Goal: Task Accomplishment & Management: Manage account settings

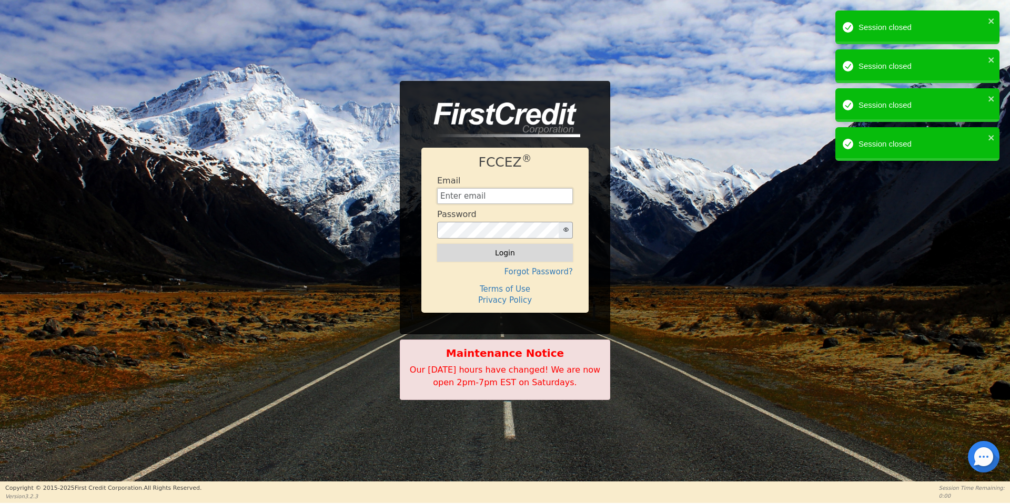
type input "[EMAIL_ADDRESS][DOMAIN_NAME]"
click at [481, 255] on button "Login" at bounding box center [505, 253] width 136 height 18
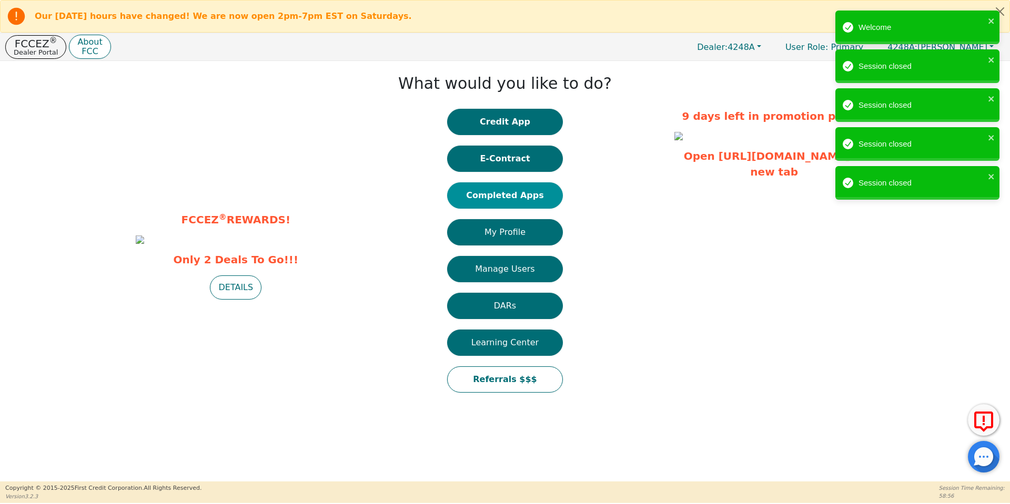
click at [525, 194] on button "Completed Apps" at bounding box center [505, 196] width 116 height 26
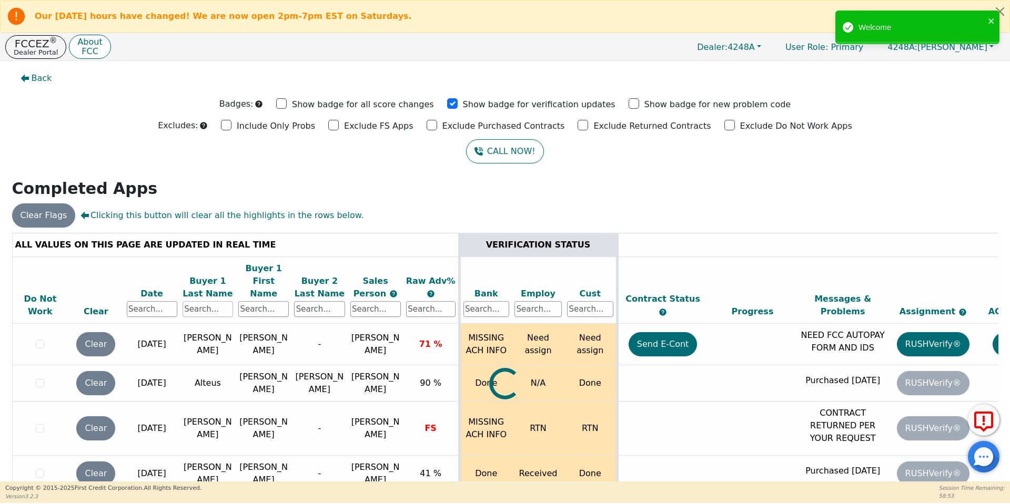
click at [214, 301] on input "text" at bounding box center [208, 309] width 50 height 16
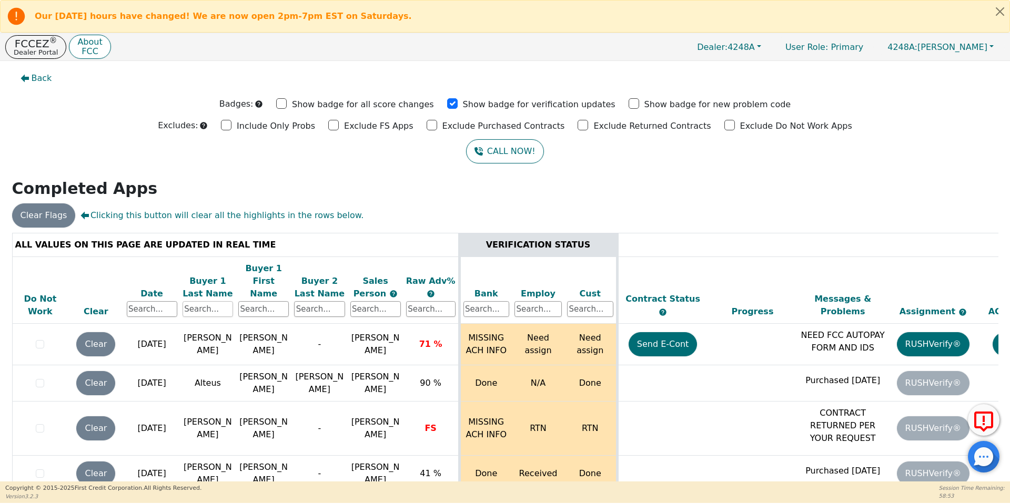
click at [207, 301] on input "text" at bounding box center [208, 309] width 50 height 16
type input "par"
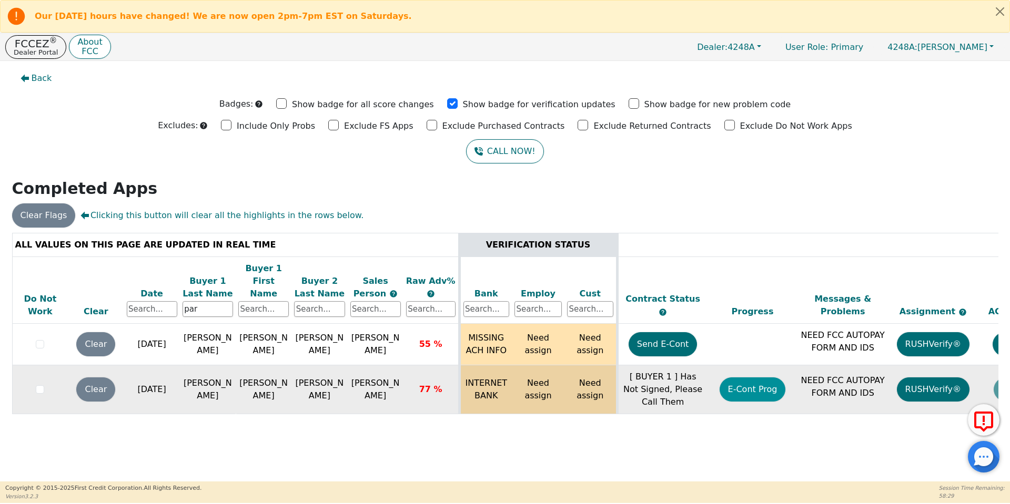
click at [744, 383] on button "E-Cont Prog" at bounding box center [753, 390] width 66 height 24
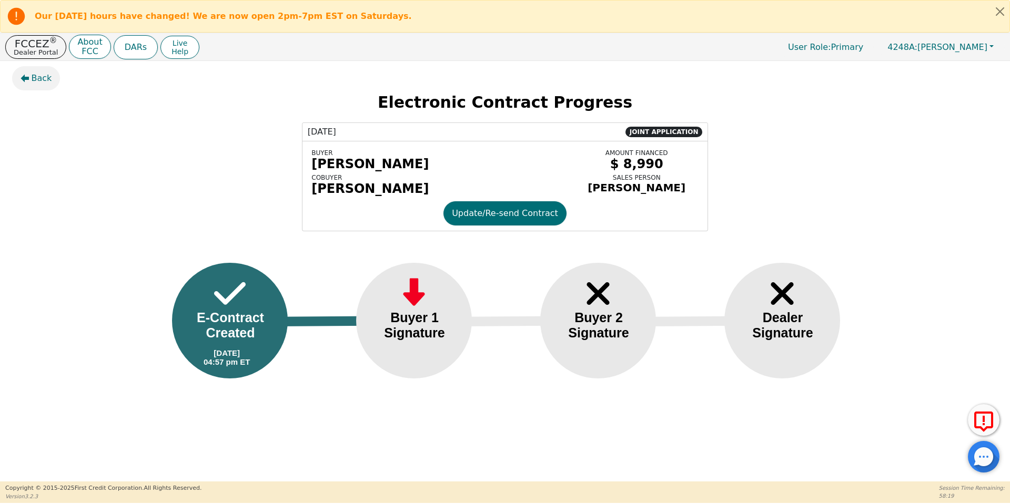
click at [33, 85] on button "Back" at bounding box center [36, 78] width 48 height 24
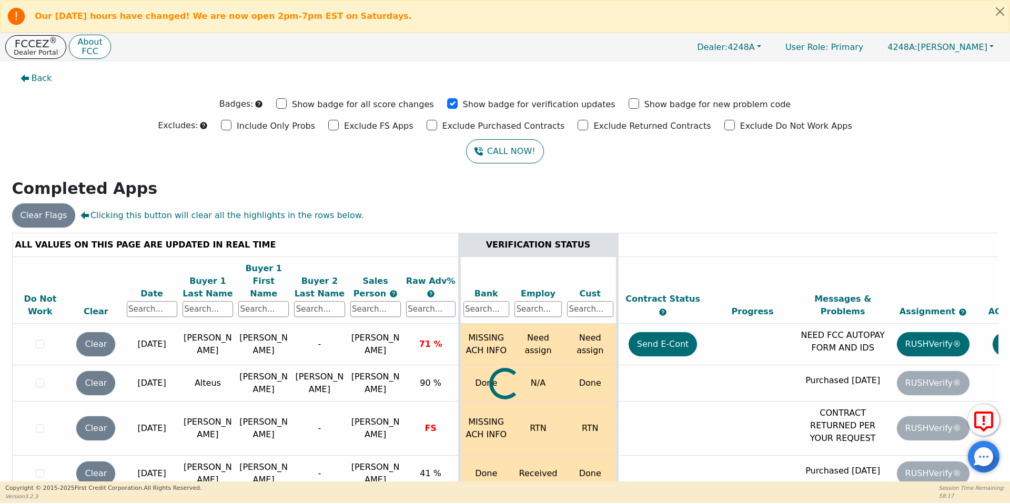
click at [35, 49] on p "Dealer Portal" at bounding box center [36, 52] width 44 height 7
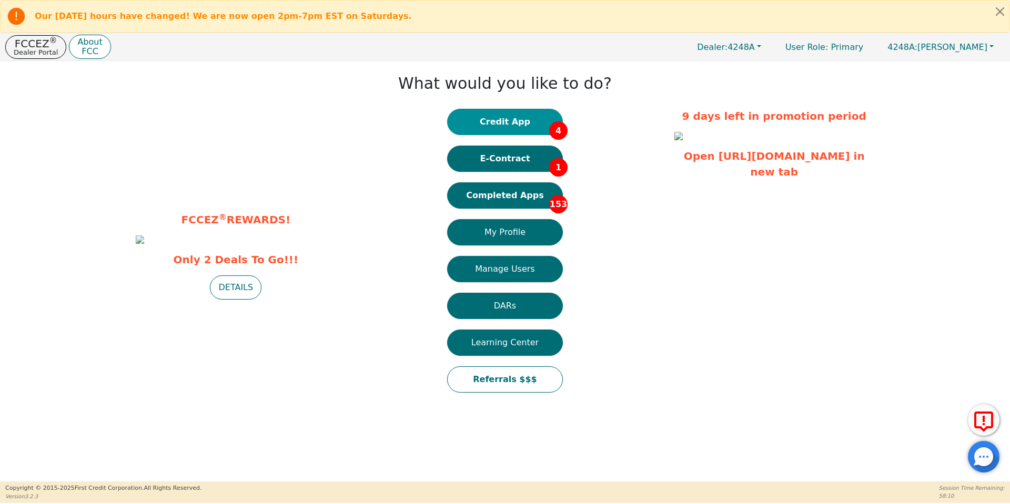
click at [528, 123] on button "Credit App 4" at bounding box center [505, 122] width 116 height 26
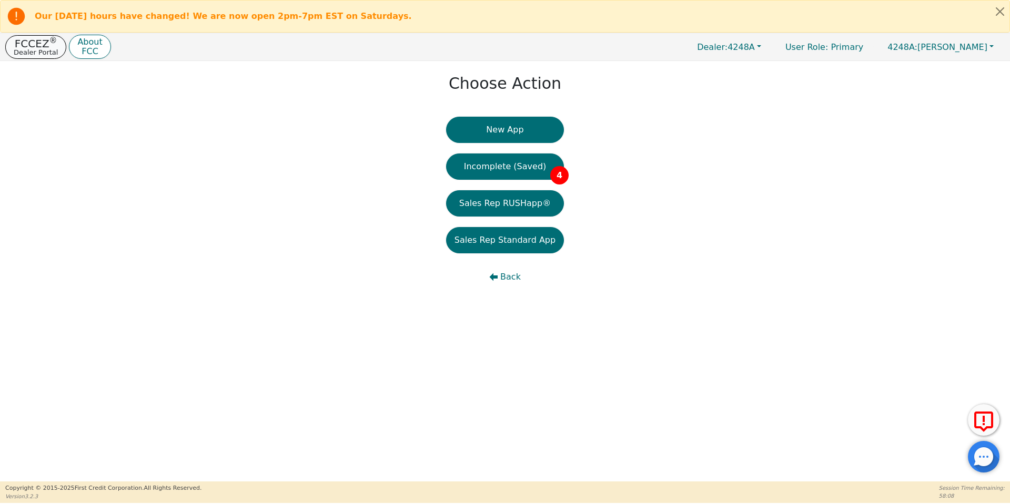
click at [33, 41] on p "FCCEZ ®" at bounding box center [36, 43] width 44 height 11
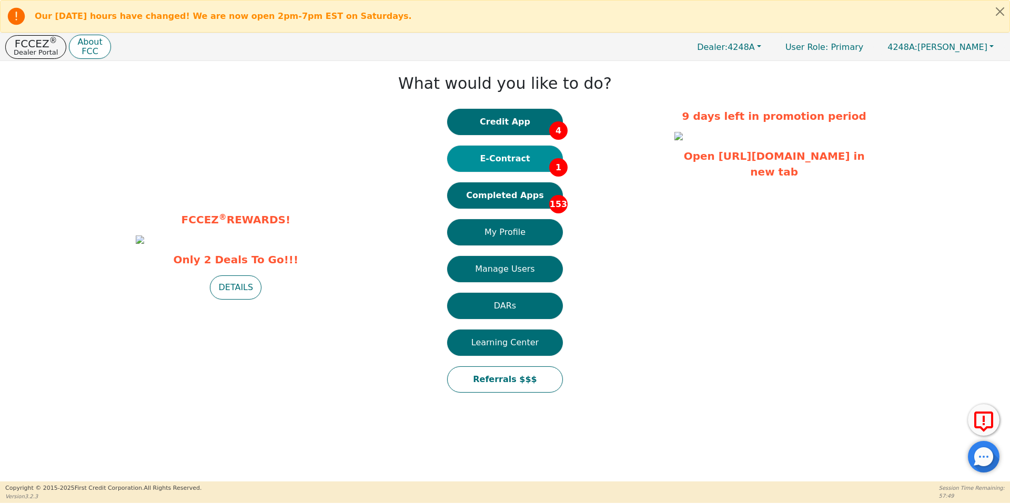
click at [514, 162] on button "E-Contract 1" at bounding box center [505, 159] width 116 height 26
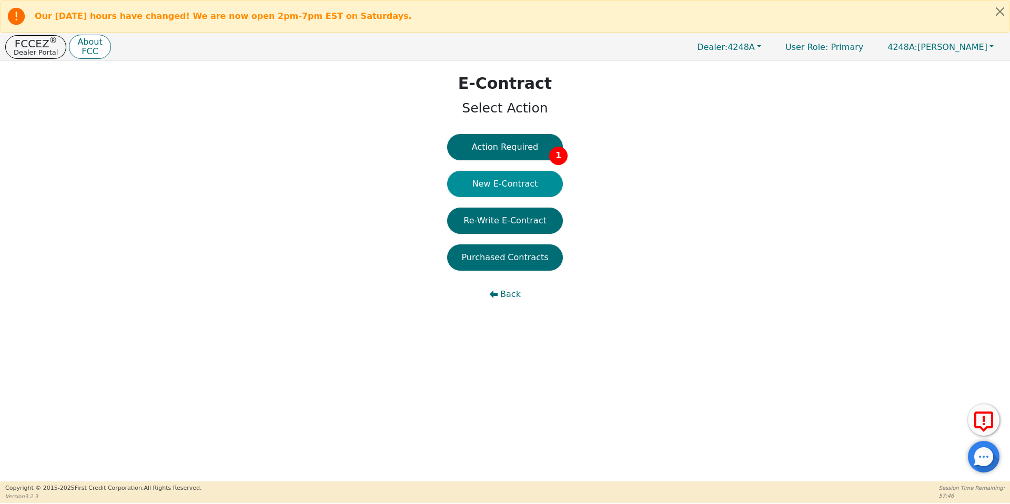
click at [521, 179] on button "New E-Contract" at bounding box center [505, 184] width 116 height 26
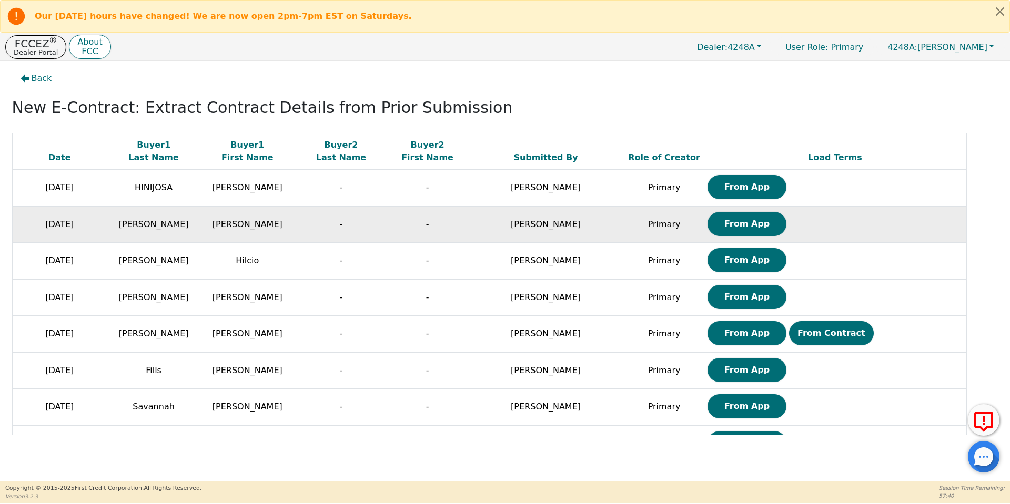
scroll to position [116, 0]
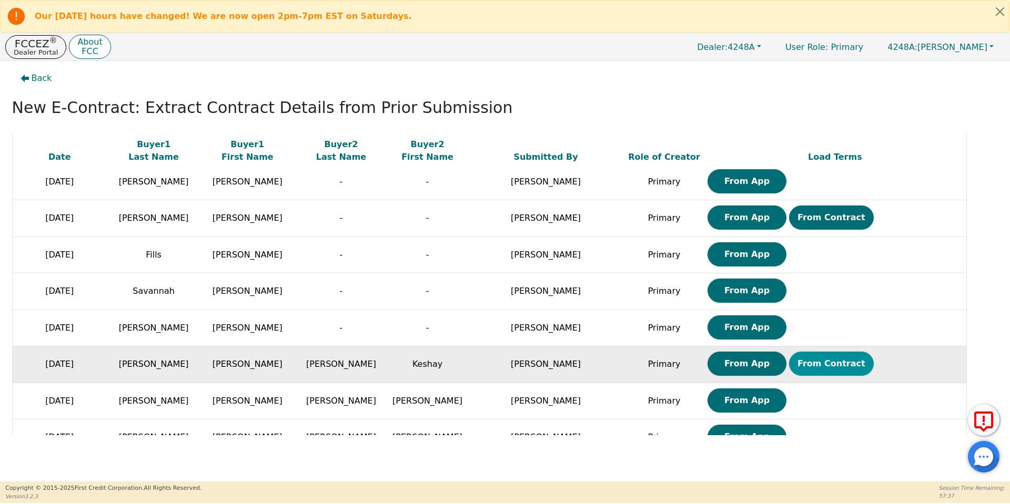
click at [812, 371] on button "From Contract" at bounding box center [831, 364] width 85 height 24
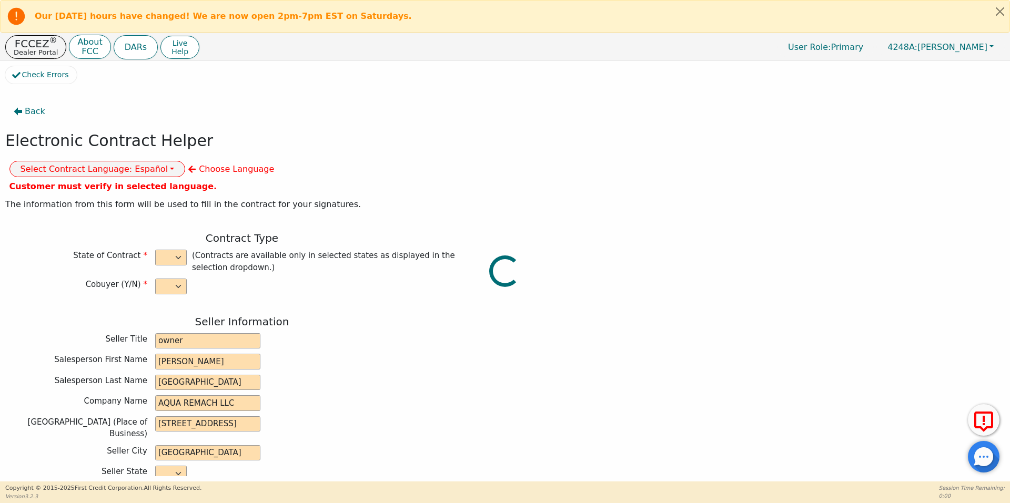
select select "y"
type input "owner"
type input "[PERSON_NAME]"
type input "[GEOGRAPHIC_DATA]"
type input "AQUA REMACH LLC"
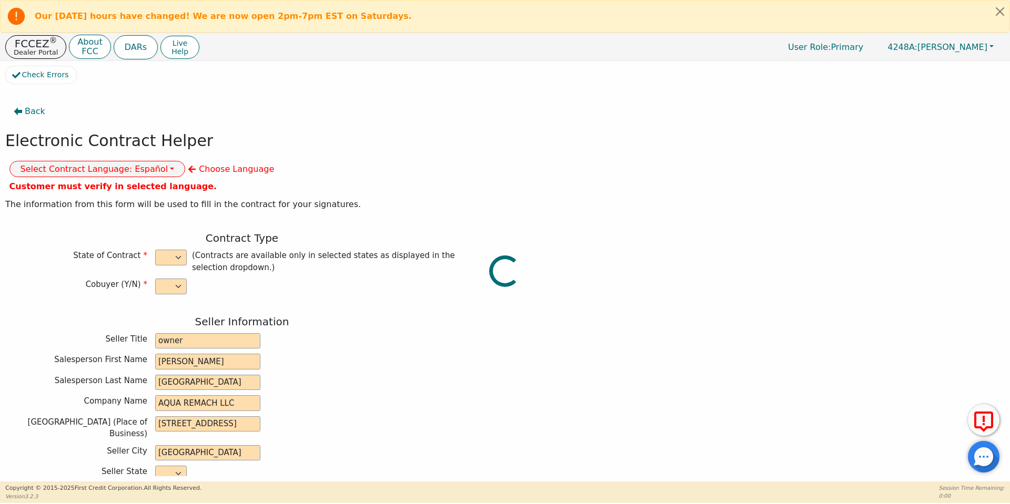
type input "[STREET_ADDRESS]"
type input "[GEOGRAPHIC_DATA]"
select select "[GEOGRAPHIC_DATA]"
type input "77070"
type input "WATER SYSTEMS"
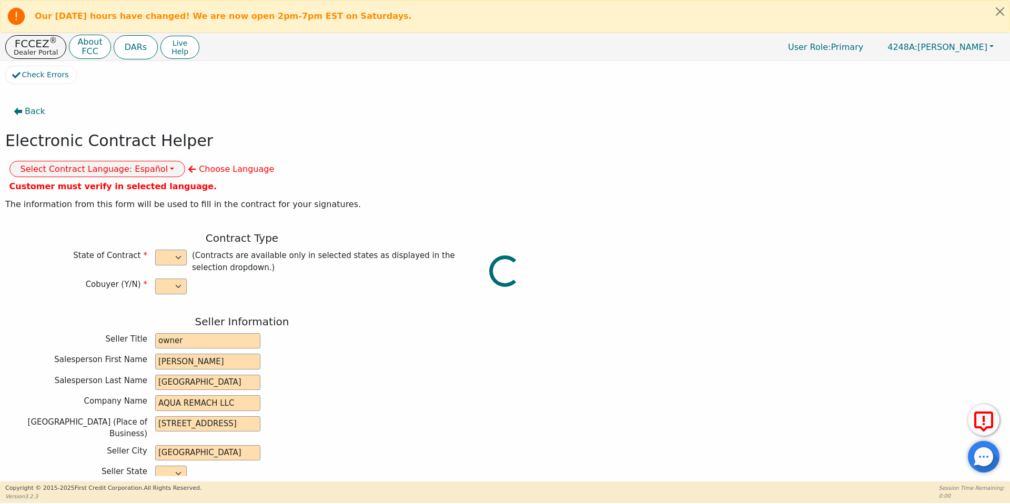
type input "whole house"
type input "purifier"
type input "[PERSON_NAME]"
type input "[EMAIL_ADDRESS][DOMAIN_NAME]"
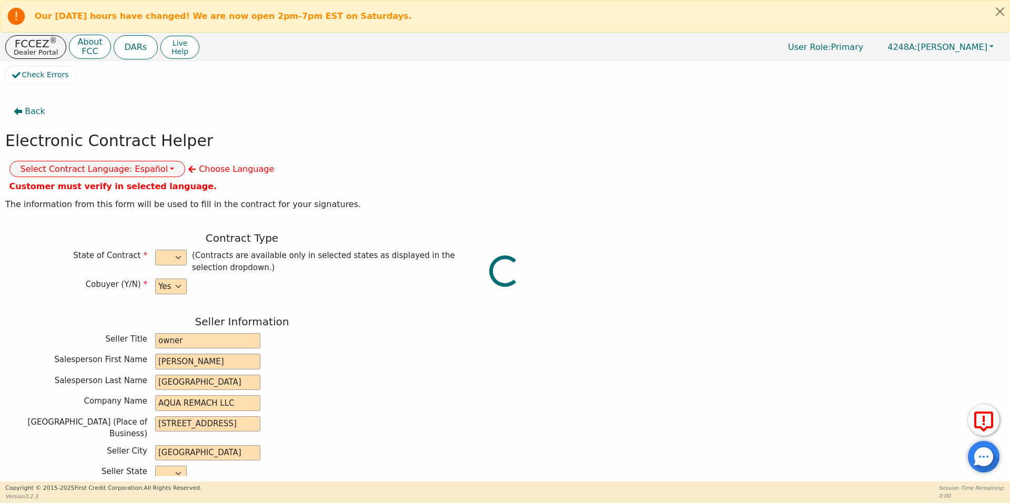
type input "[EMAIL_ADDRESS][DOMAIN_NAME]"
type input "Keshay"
type input "[PERSON_NAME]"
type input "[EMAIL_ADDRESS][DOMAIN_NAME]"
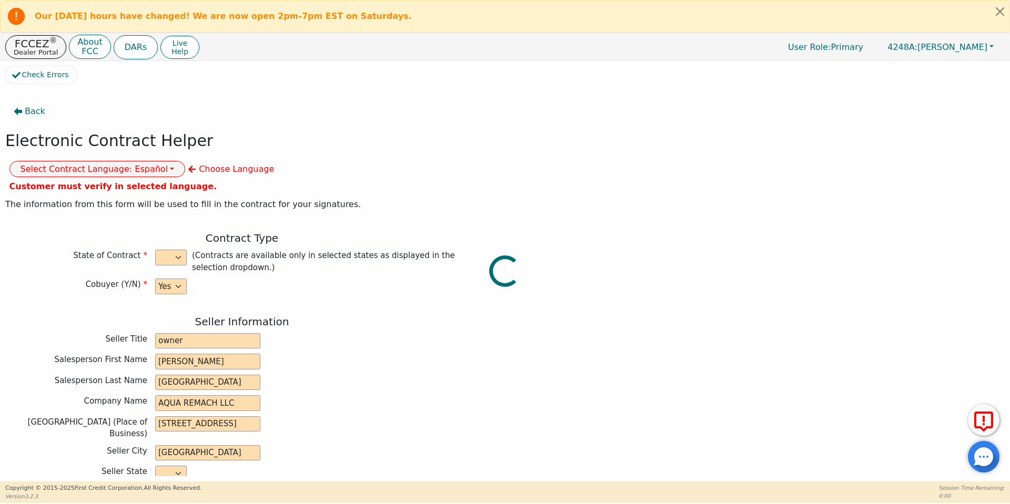
type input "[STREET_ADDRESS]"
type input "[PERSON_NAME]"
select select "[GEOGRAPHIC_DATA]"
type input "76520"
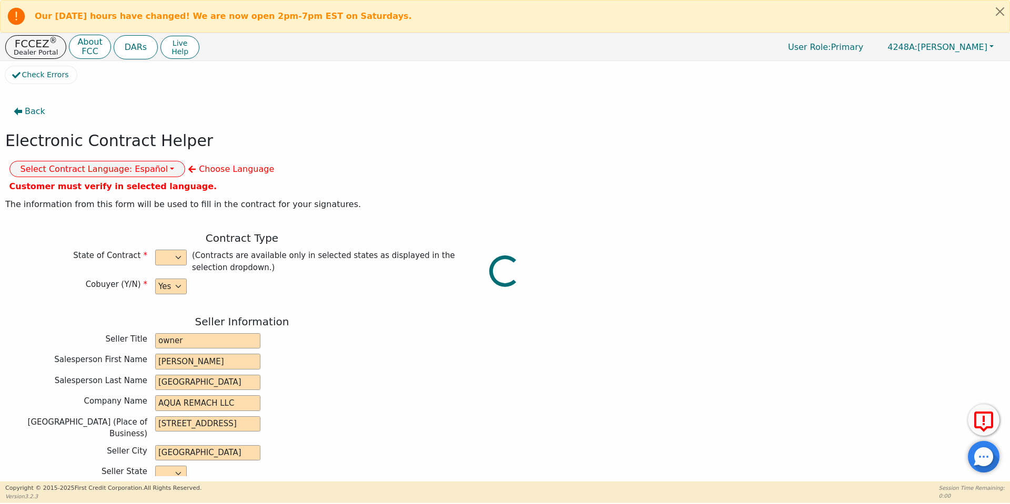
type input "[DATE]"
type input "17.99"
type input "[DATE]"
type input "60"
type input "0"
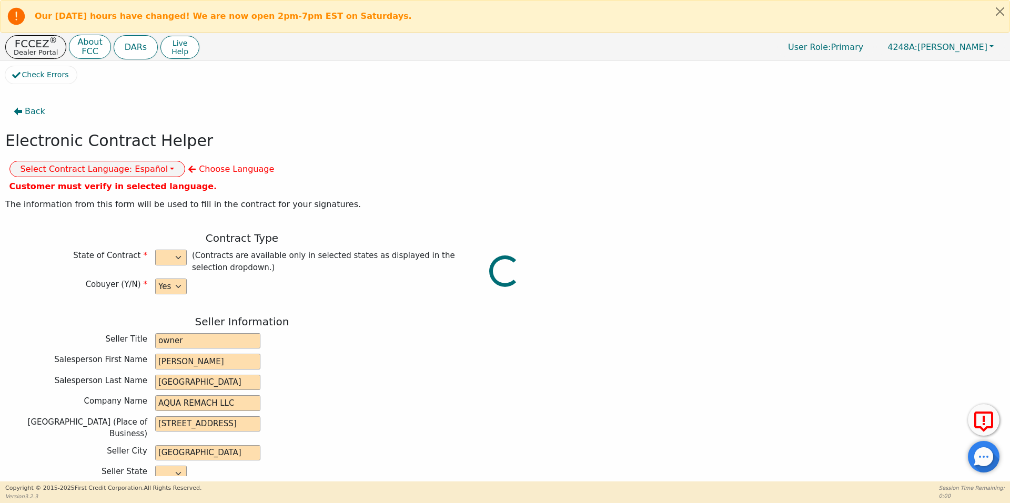
type input "8990.00"
type input "0.00"
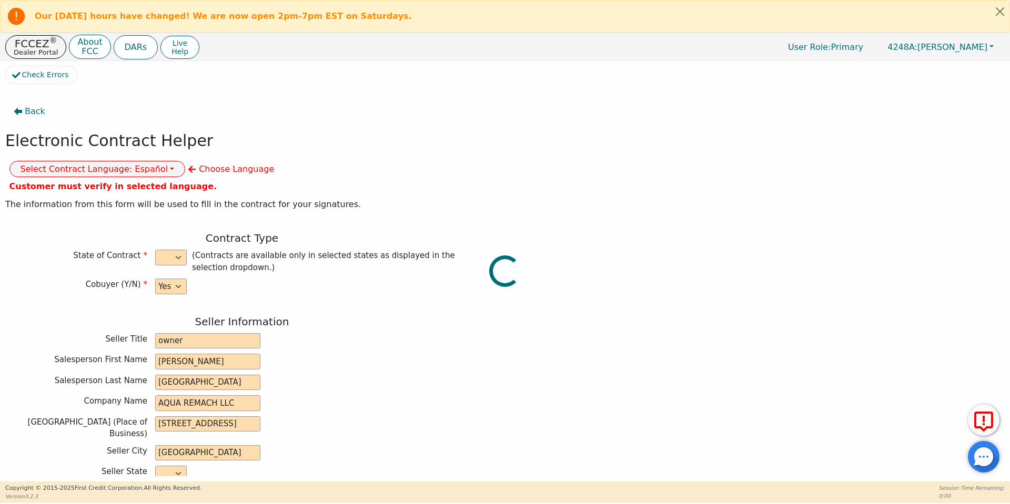
type input "8990.00"
type input "13694.40"
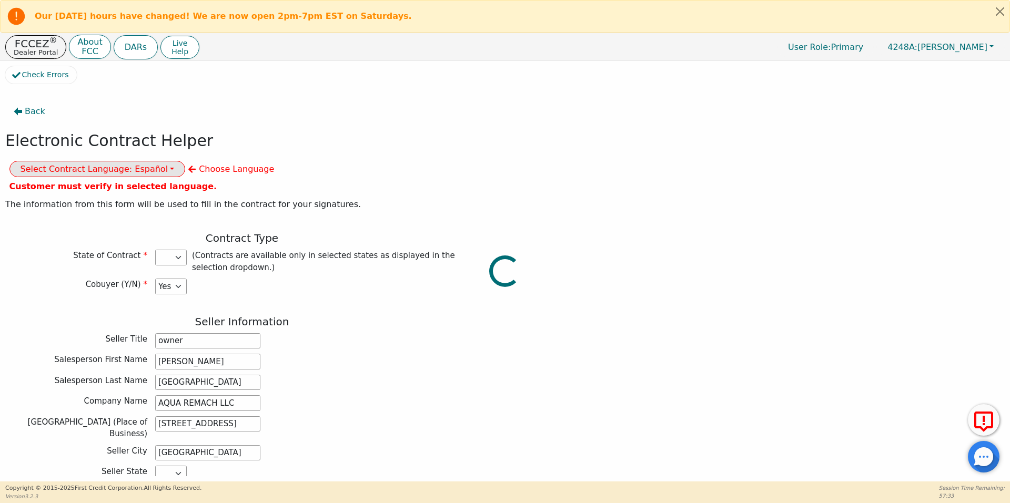
click at [296, 66] on div at bounding box center [504, 66] width 999 height 0
select select "[GEOGRAPHIC_DATA]"
click at [186, 161] on button "Select Contract Language: Español" at bounding box center [97, 169] width 176 height 16
click at [93, 198] on link "Spanish" at bounding box center [51, 205] width 83 height 14
click at [358, 316] on h3 "Seller Information" at bounding box center [241, 322] width 473 height 13
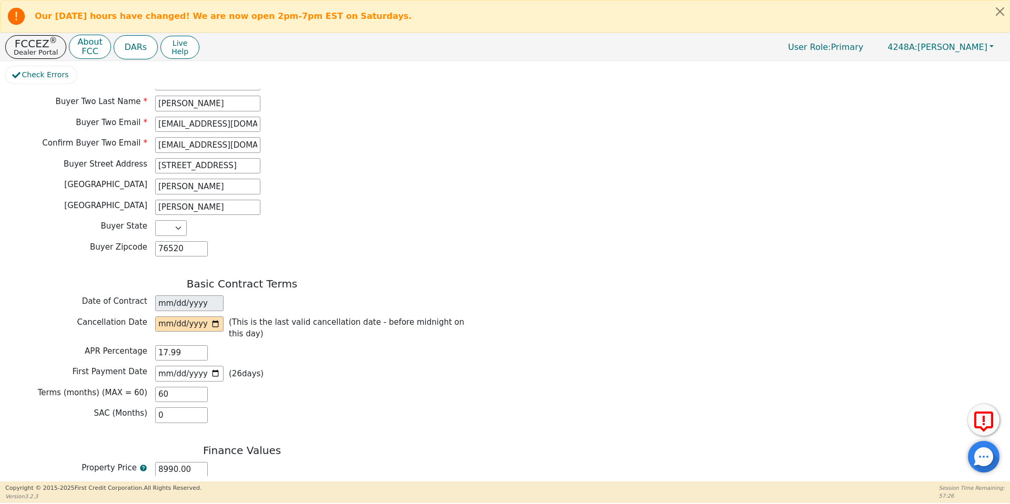
scroll to position [705, 0]
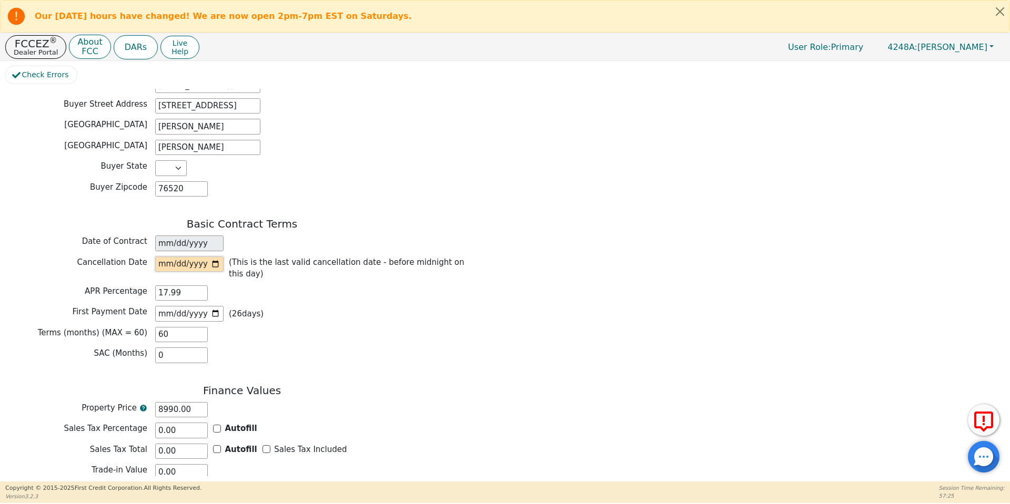
click at [216, 257] on input "date" at bounding box center [189, 265] width 68 height 16
type input "[DATE]"
click at [326, 327] on div "Terms (months) (MAX = 60) 60" at bounding box center [241, 335] width 473 height 16
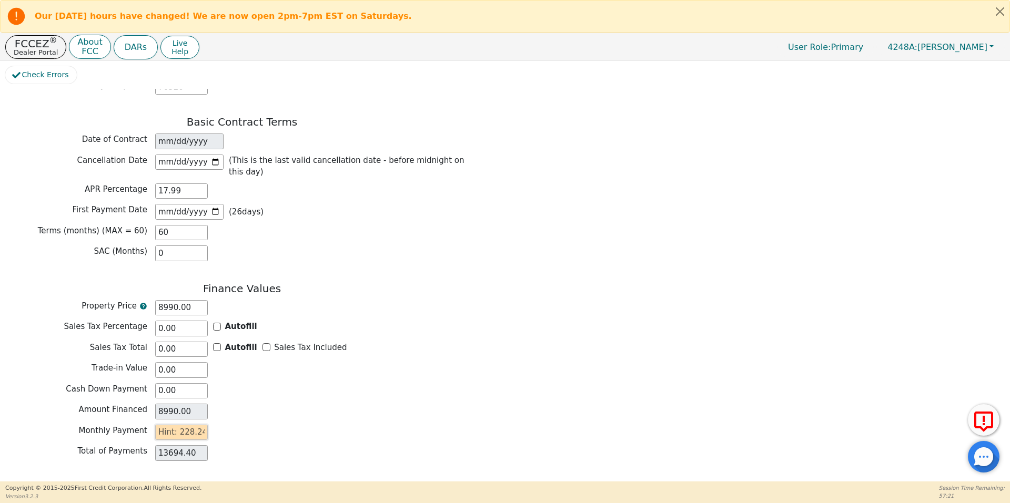
click at [192, 425] on input "text" at bounding box center [181, 433] width 53 height 16
type input "22"
type input "1320.00"
type input "228"
type input "13680.00"
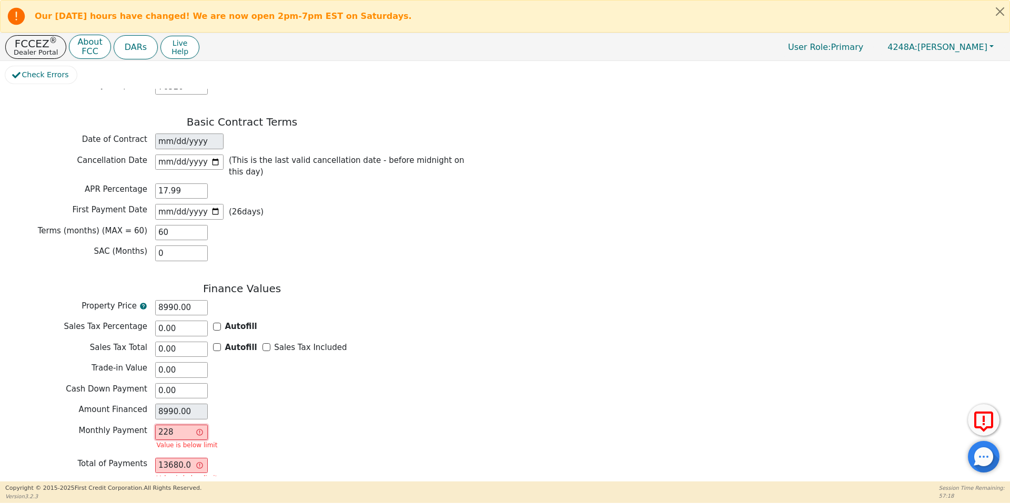
type input "228.24"
type input "13694.40"
click at [76, 494] on button "Review & Begin Contract" at bounding box center [65, 506] width 121 height 24
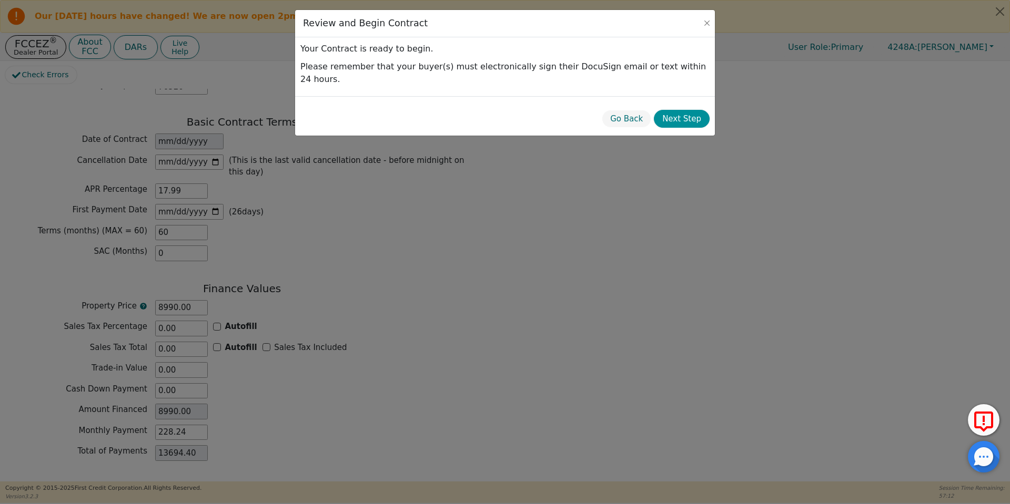
click at [684, 110] on button "Next Step" at bounding box center [682, 119] width 56 height 18
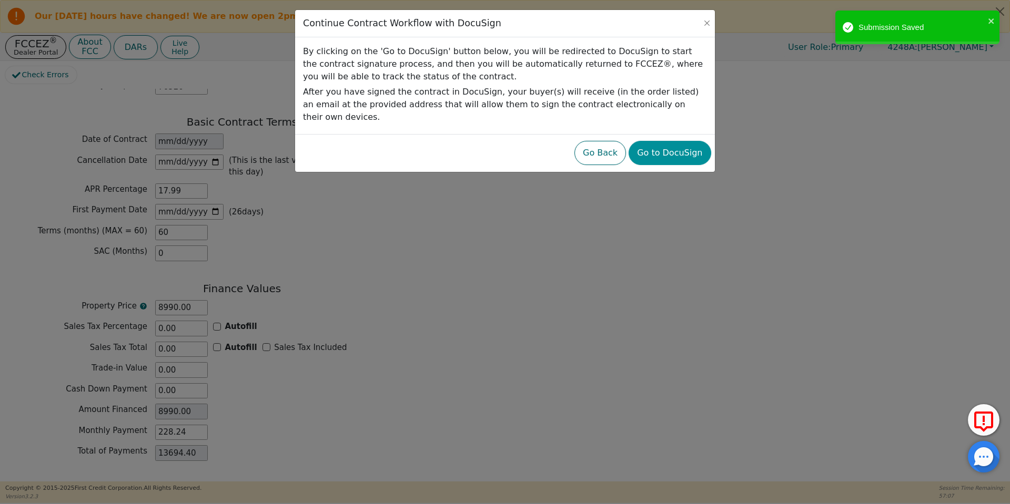
click at [685, 141] on button "Go to DocuSign" at bounding box center [670, 153] width 82 height 24
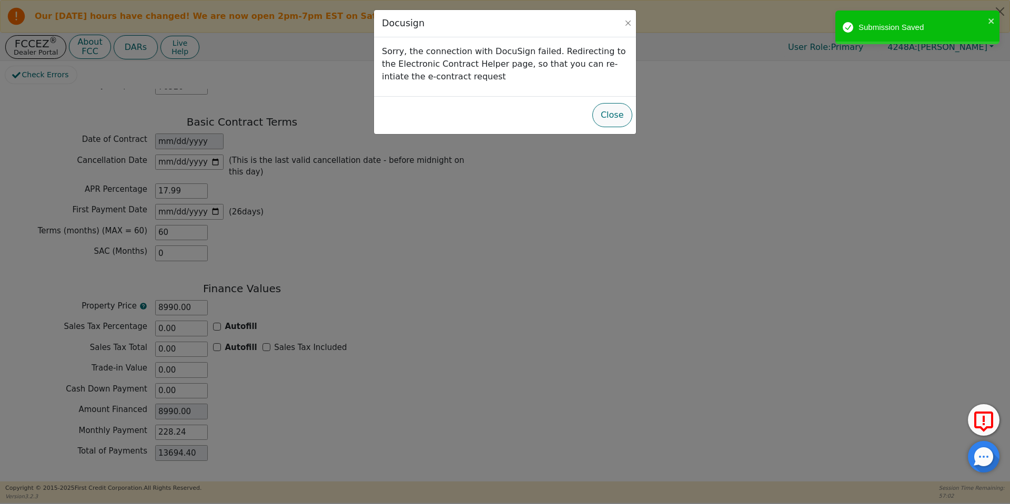
click at [612, 119] on button "Close" at bounding box center [612, 115] width 40 height 24
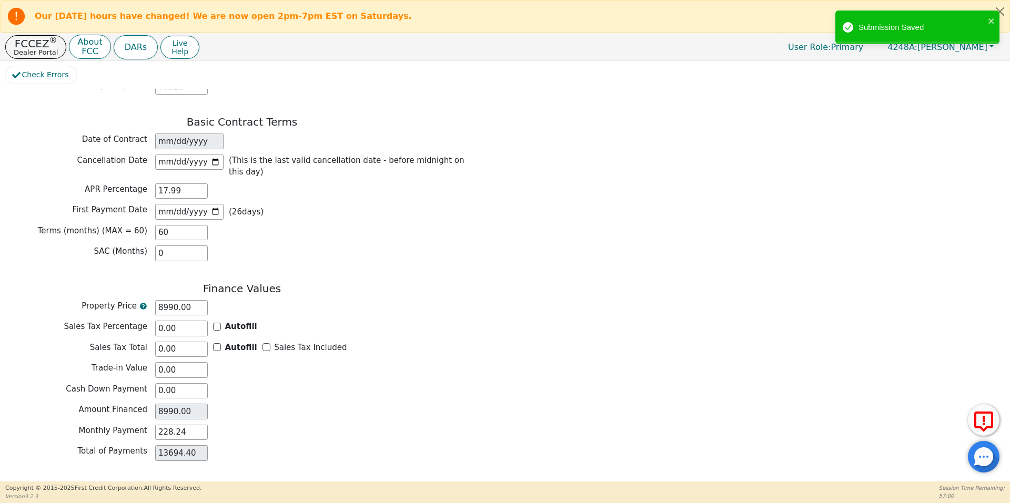
click at [87, 482] on button "Review & Begin Contract" at bounding box center [65, 494] width 121 height 24
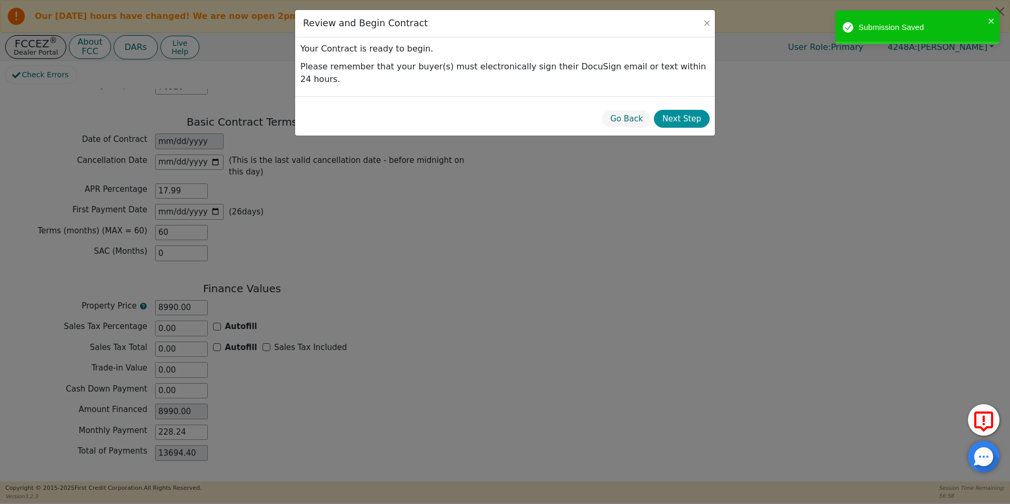
click at [686, 110] on button "Next Step" at bounding box center [682, 119] width 56 height 18
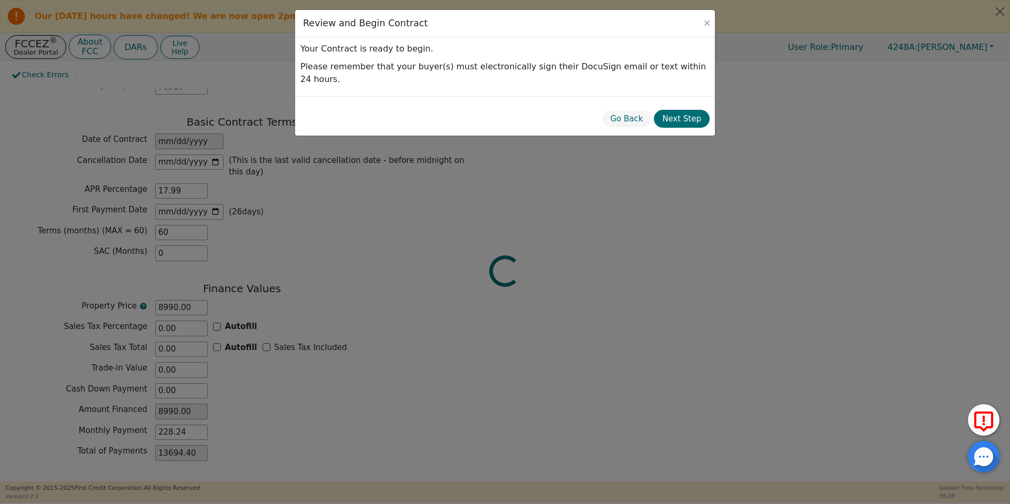
click at [661, 197] on div "Review and Begin Contract Your Contract is ready to begin. Please remember that…" at bounding box center [505, 252] width 1010 height 504
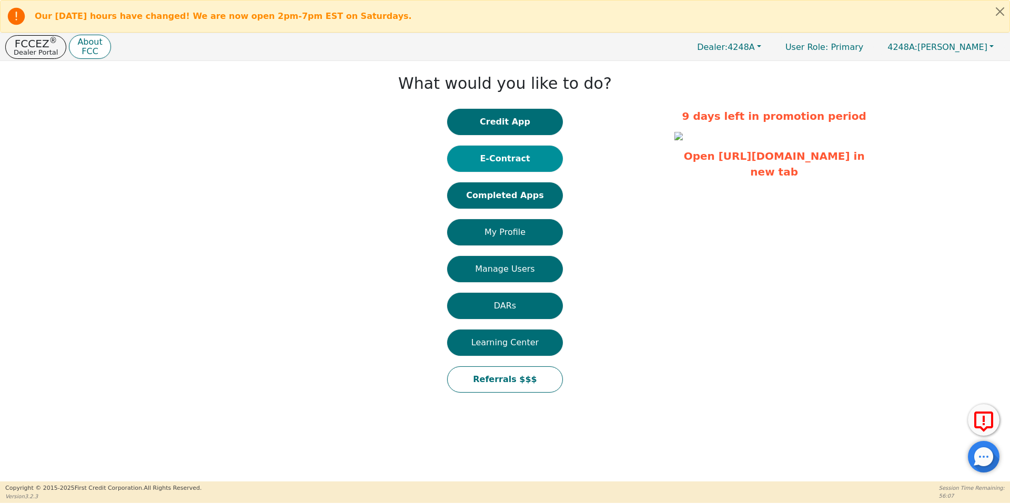
click at [501, 165] on button "E-Contract" at bounding box center [505, 159] width 116 height 26
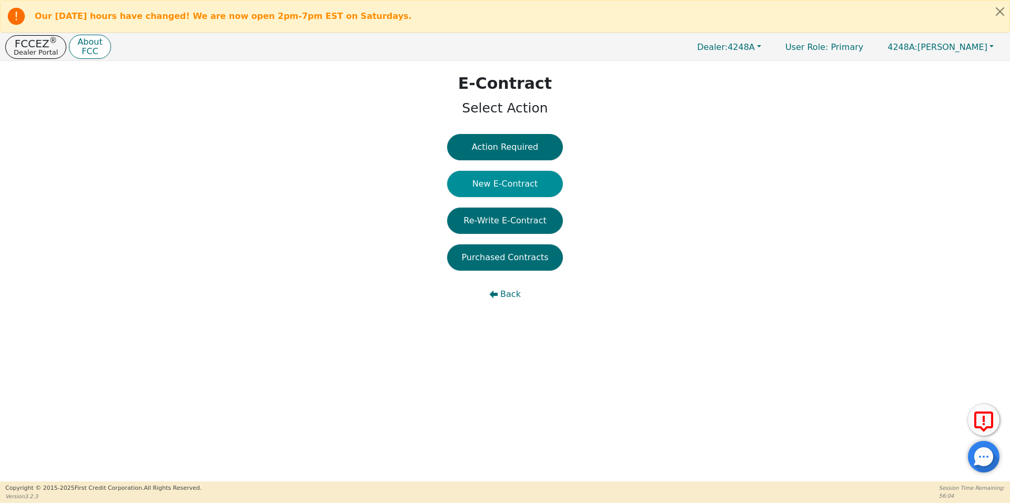
click at [512, 195] on button "New E-Contract" at bounding box center [505, 184] width 116 height 26
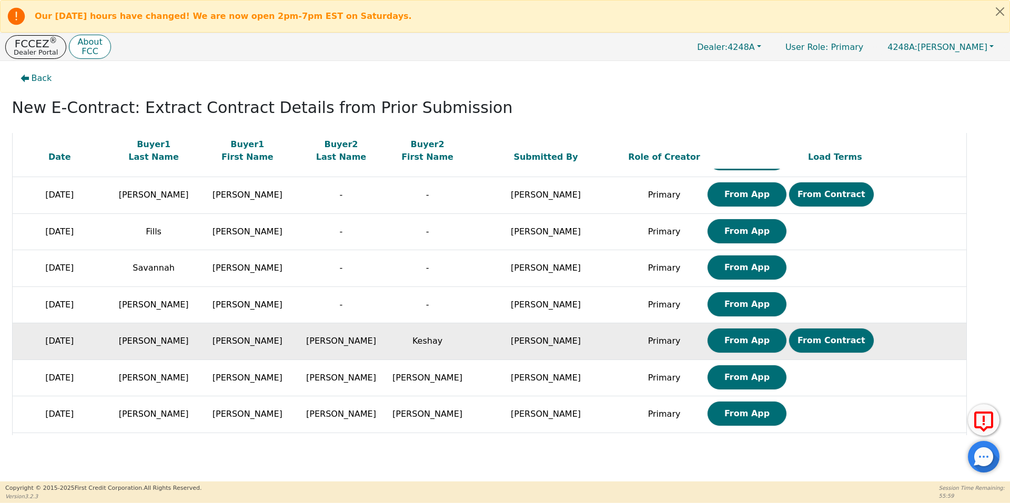
scroll to position [140, 0]
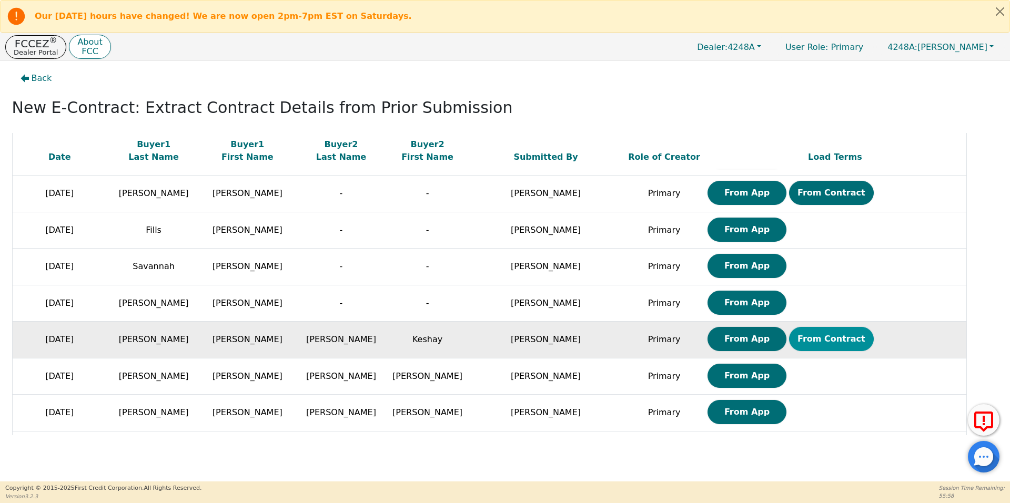
click at [789, 336] on button "From Contract" at bounding box center [831, 339] width 85 height 24
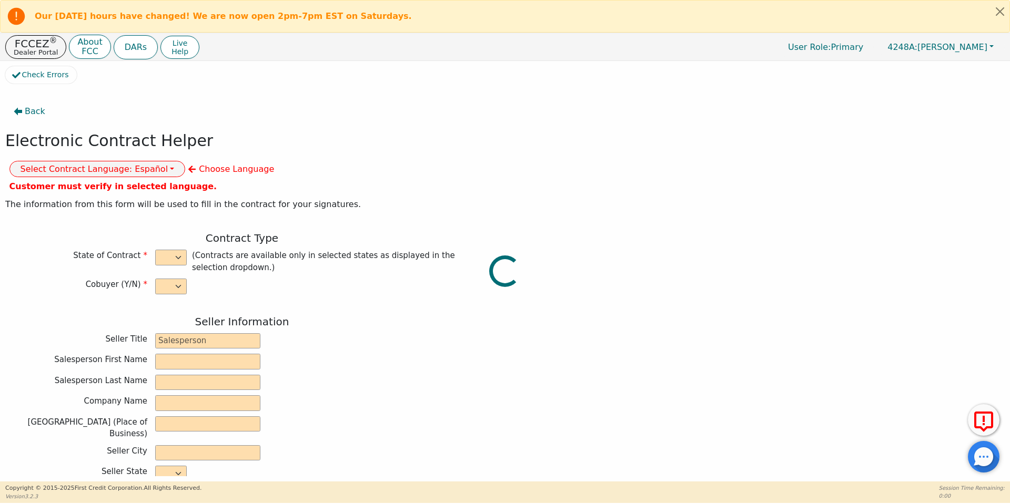
select select "y"
type input "owner"
type input "[PERSON_NAME]"
type input "[GEOGRAPHIC_DATA]"
type input "AQUA REMACH LLC"
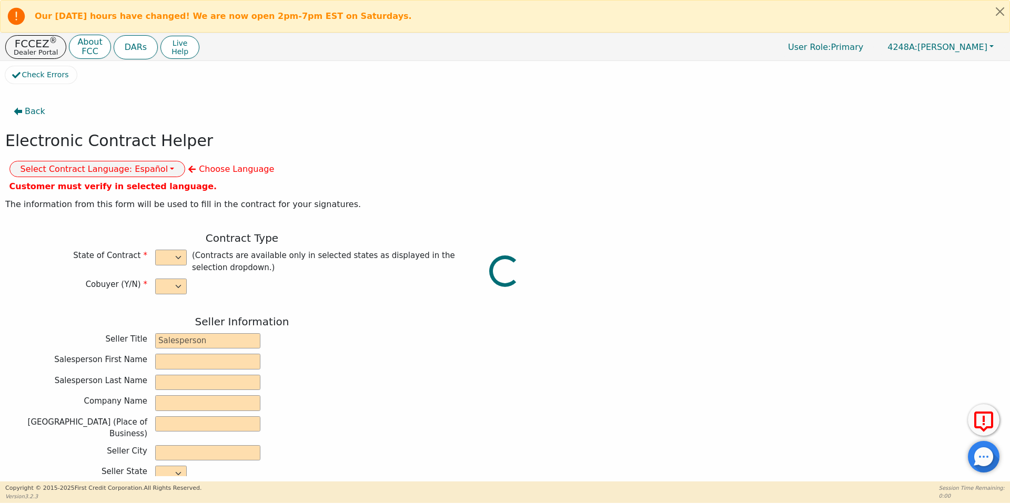
type input "[STREET_ADDRESS]"
type input "[GEOGRAPHIC_DATA]"
select select "[GEOGRAPHIC_DATA]"
type input "77070"
type input "WATER SYSTEMS"
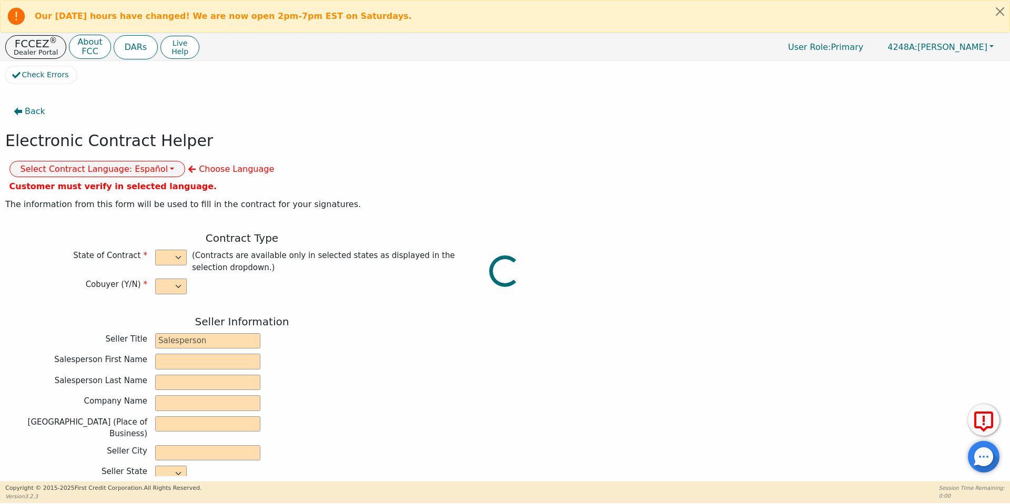
type input "whole house"
type input "purifier"
type input "[PERSON_NAME]"
type input "[EMAIL_ADDRESS][DOMAIN_NAME]"
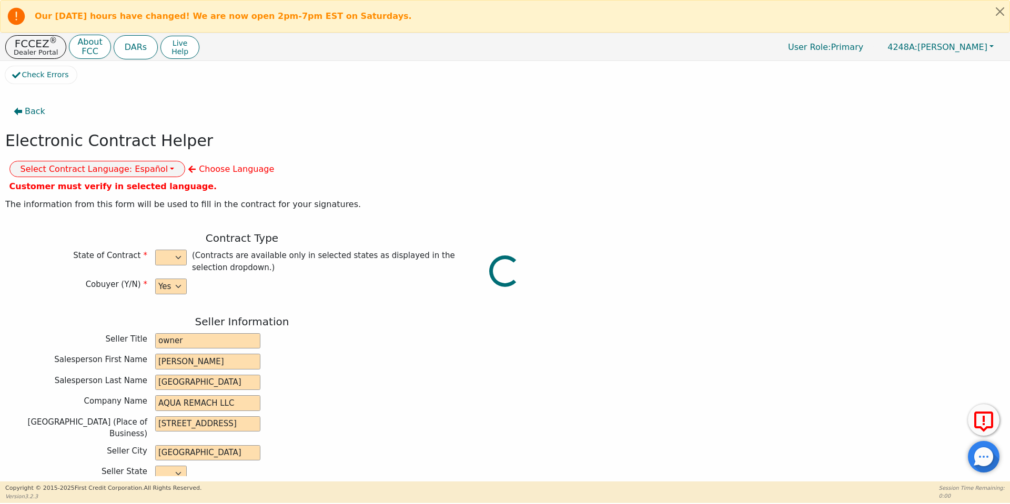
type input "[EMAIL_ADDRESS][DOMAIN_NAME]"
type input "Keshay"
type input "[PERSON_NAME]"
type input "[EMAIL_ADDRESS][DOMAIN_NAME]"
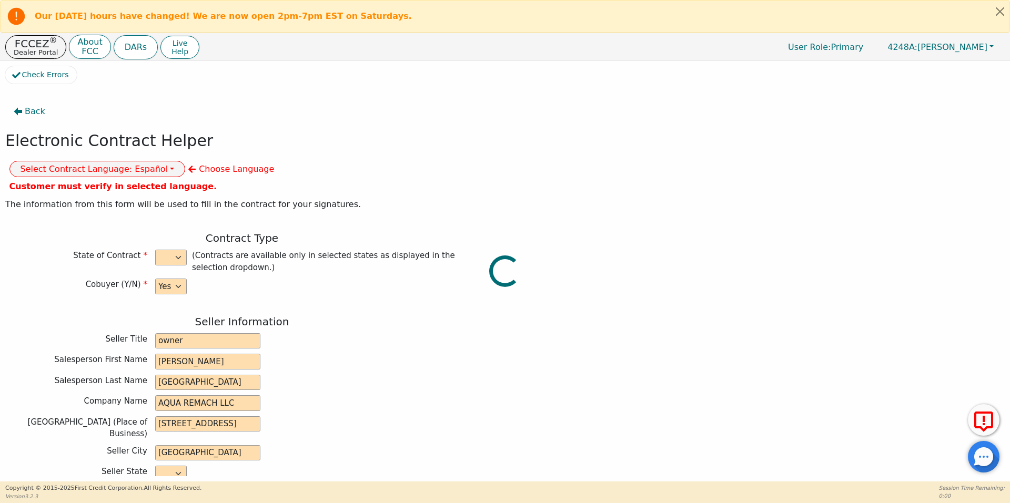
type input "[STREET_ADDRESS]"
type input "[PERSON_NAME]"
select select "[GEOGRAPHIC_DATA]"
type input "76520"
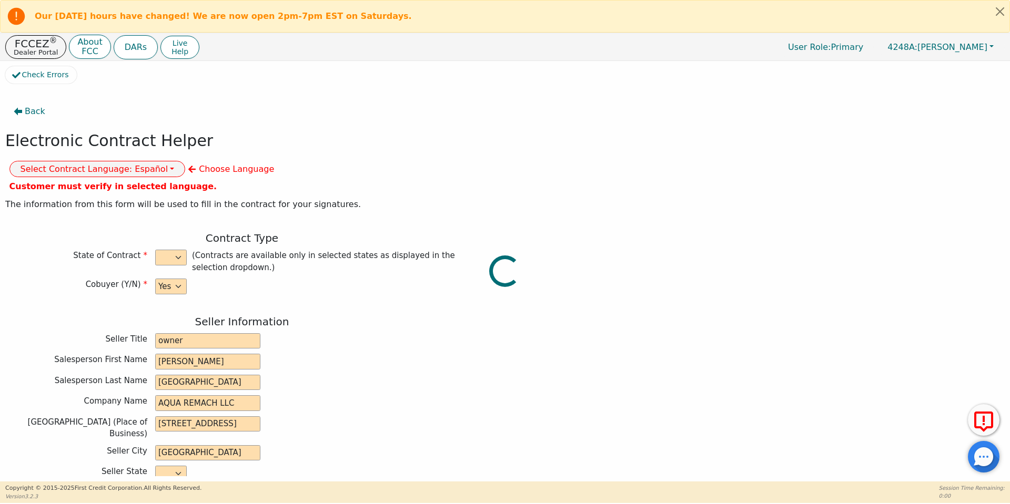
type input "[DATE]"
type input "17.99"
type input "[DATE]"
type input "60"
type input "0"
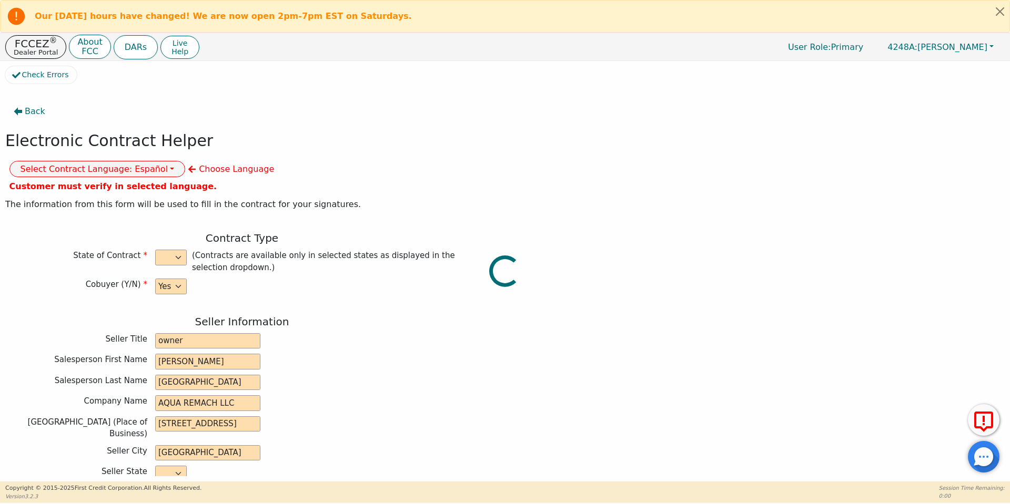
type input "8990.00"
type input "0.00"
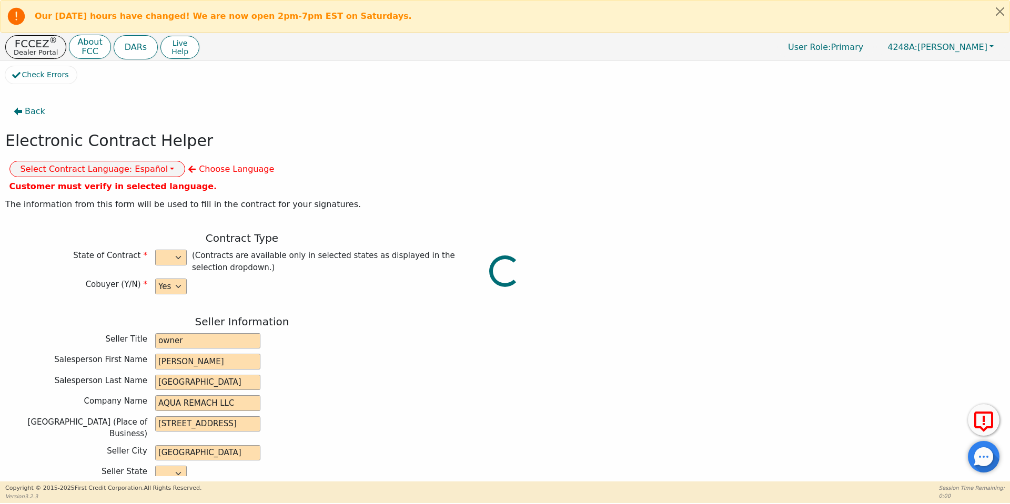
type input "8990.00"
type input "13694.40"
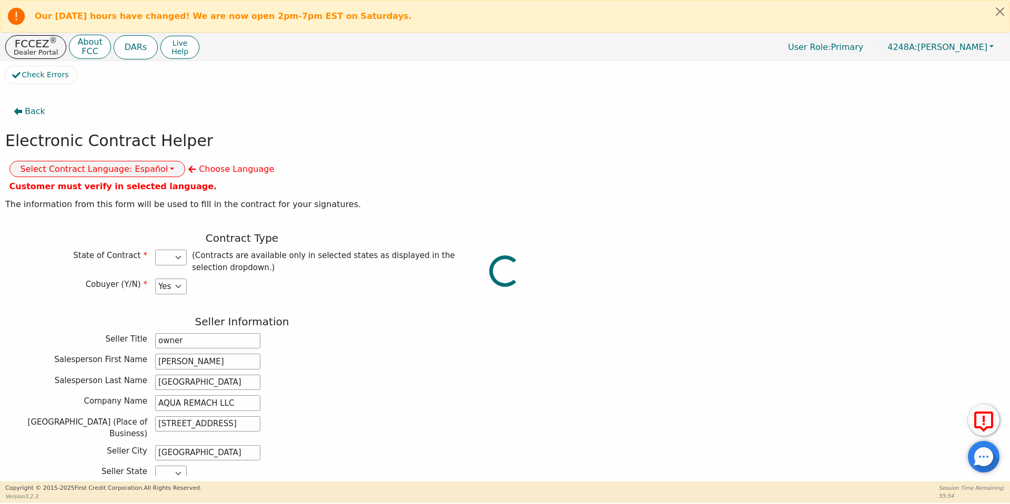
select select "[GEOGRAPHIC_DATA]"
click at [186, 161] on button "Select Contract Language: Español" at bounding box center [97, 169] width 176 height 16
click at [93, 184] on link "English" at bounding box center [51, 191] width 83 height 14
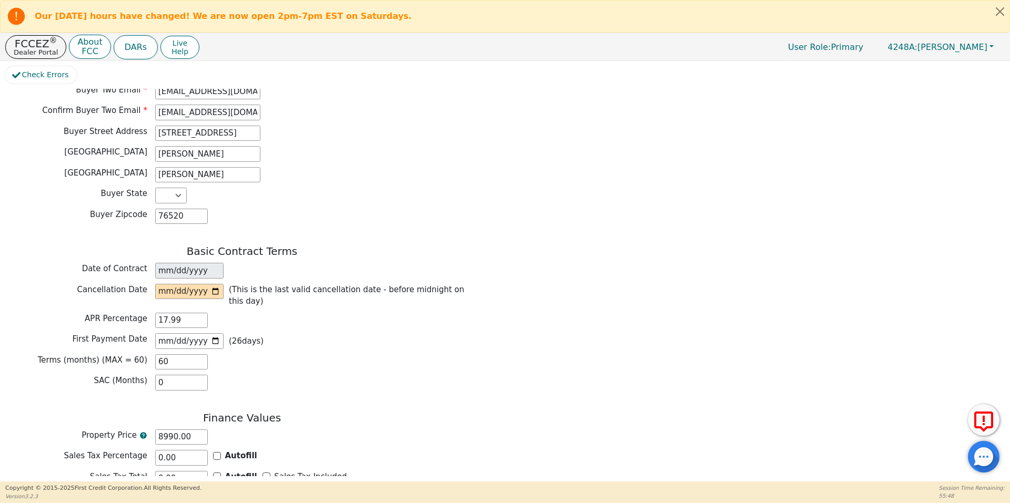
scroll to position [686, 0]
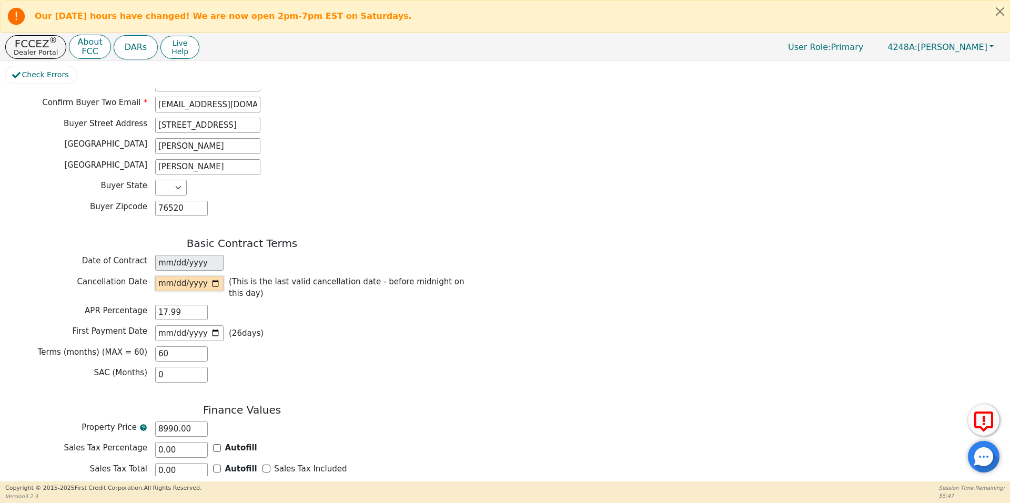
click at [217, 276] on input "date" at bounding box center [189, 284] width 68 height 16
type input "[DATE]"
click at [344, 327] on div "Basic Contract Terms Date of Contract 2025-09-22 Cancellation Date 2025-09-25 (…" at bounding box center [241, 312] width 473 height 151
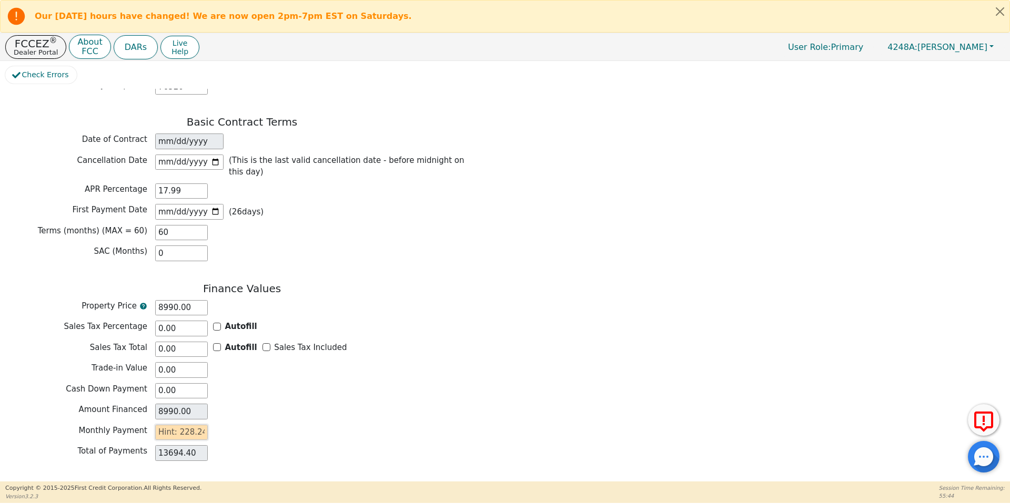
click at [181, 425] on input "text" at bounding box center [181, 433] width 53 height 16
type input "2"
type input "120.00"
type input "22"
type input "1320.00"
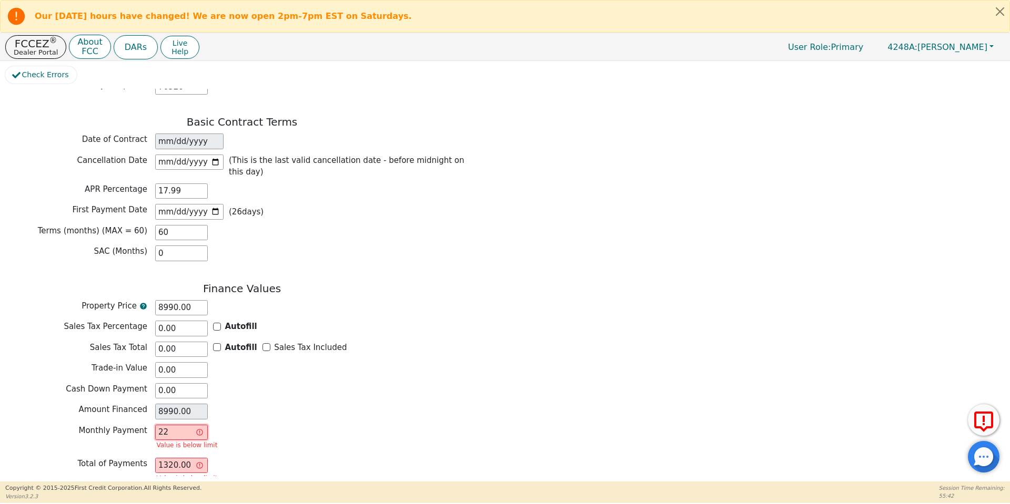
type input "228"
type input "13680.00"
type input "228.2"
type input "13692.00"
type input "228.24"
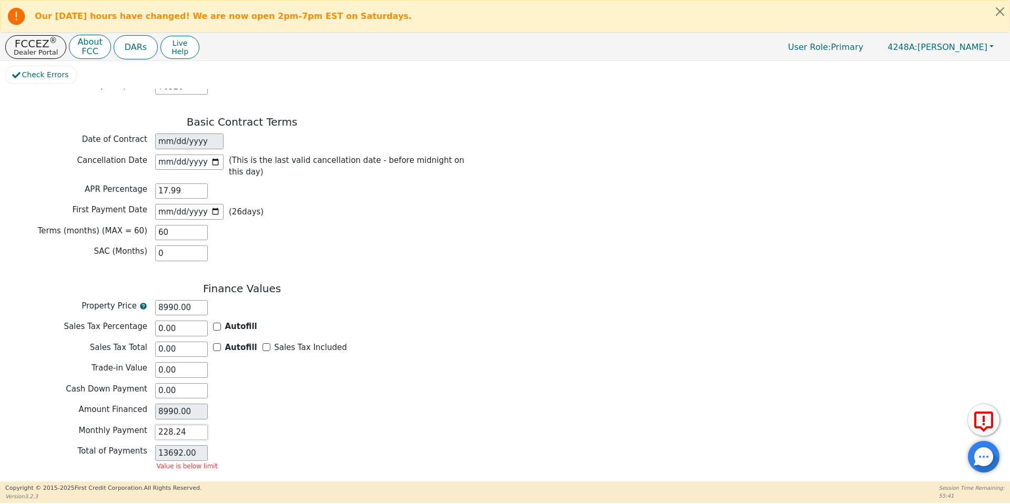
type input "13694.40"
type input "228.24"
click at [75, 472] on div "Back Electronic Contract Helper Select Contract Language: English English Spani…" at bounding box center [504, 283] width 999 height 388
click at [67, 482] on button "Review & Begin Contract" at bounding box center [65, 494] width 121 height 24
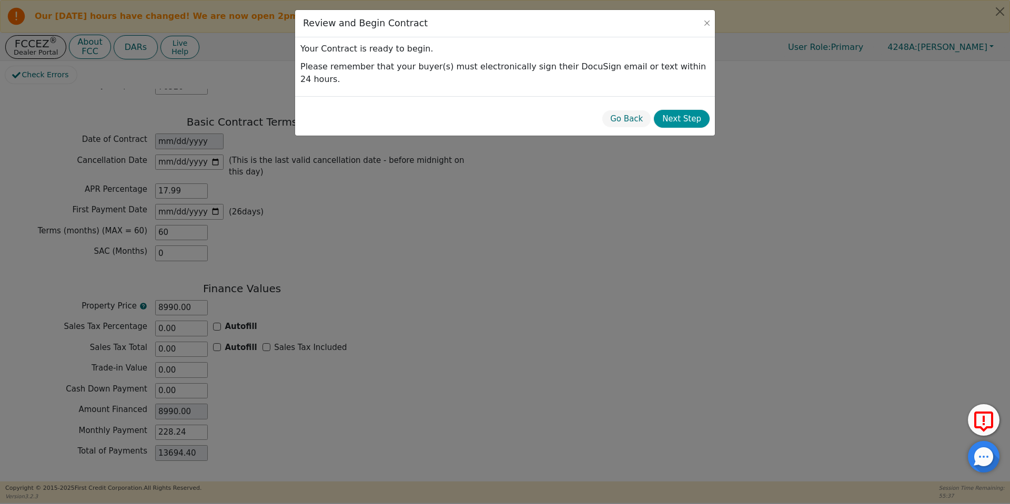
click at [680, 110] on button "Next Step" at bounding box center [682, 119] width 56 height 18
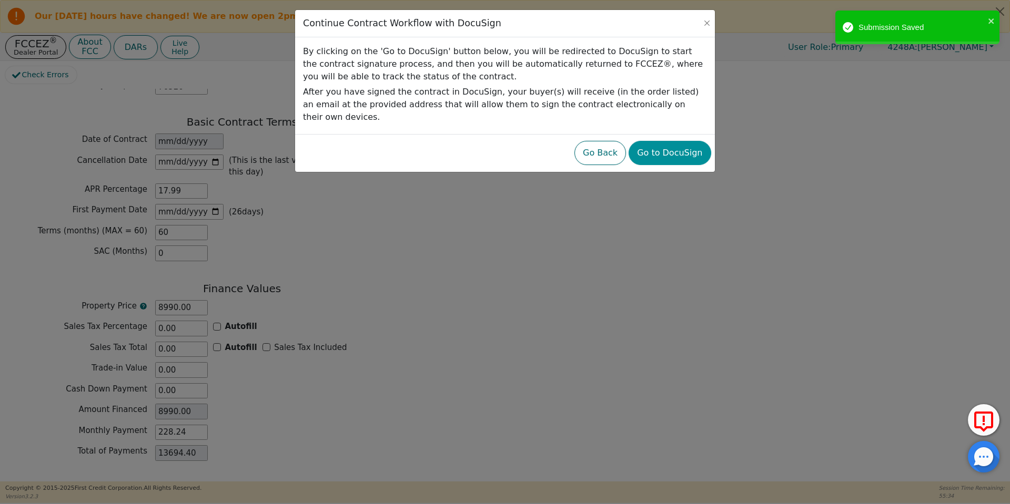
click at [674, 142] on button "Go to DocuSign" at bounding box center [670, 153] width 82 height 24
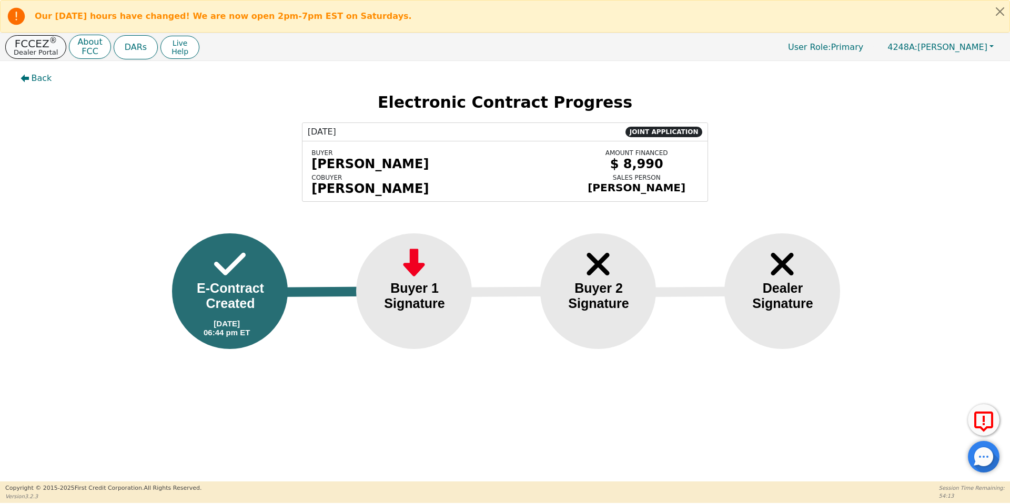
click at [38, 50] on p "Dealer Portal" at bounding box center [36, 52] width 44 height 7
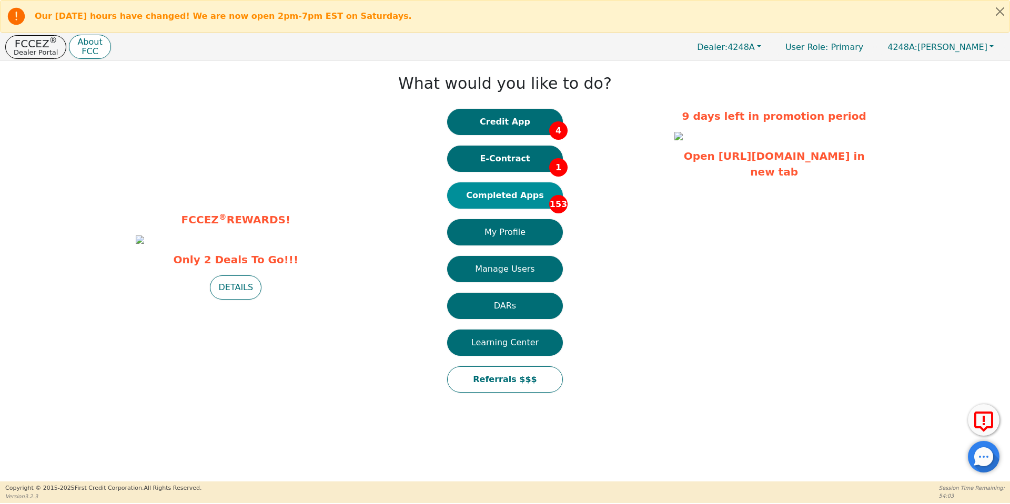
click at [509, 196] on button "Completed Apps 153" at bounding box center [505, 196] width 116 height 26
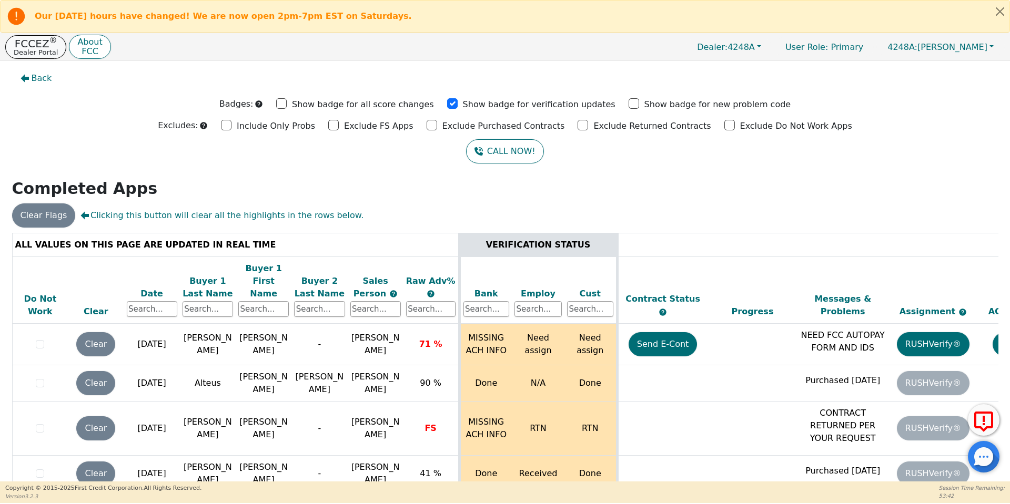
click at [19, 42] on p "FCCEZ ®" at bounding box center [36, 43] width 44 height 11
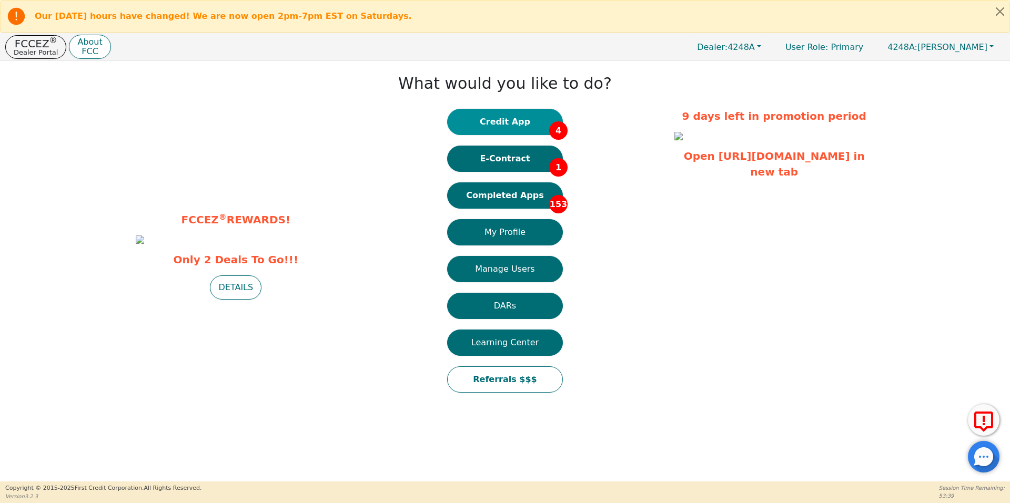
click at [506, 127] on button "Credit App 4" at bounding box center [505, 122] width 116 height 26
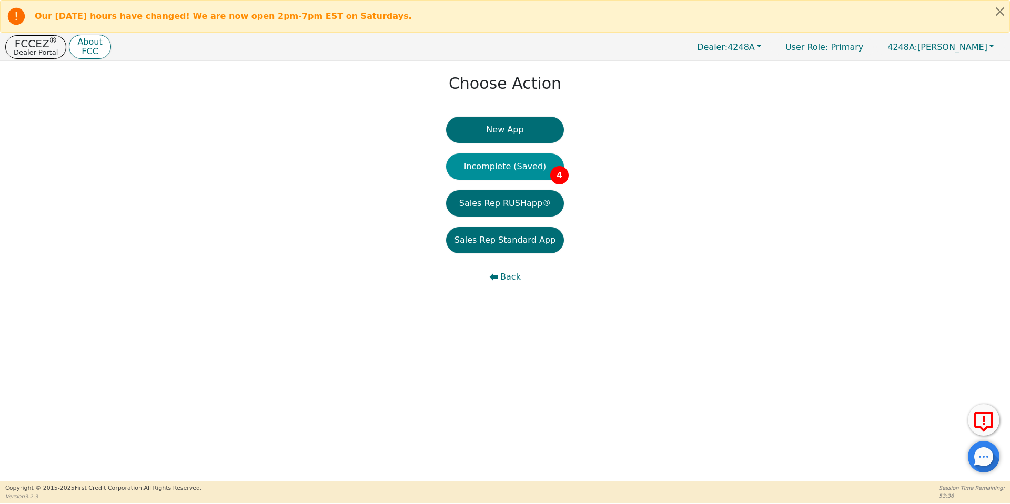
click at [519, 160] on button "Incomplete (Saved) 4" at bounding box center [505, 167] width 118 height 26
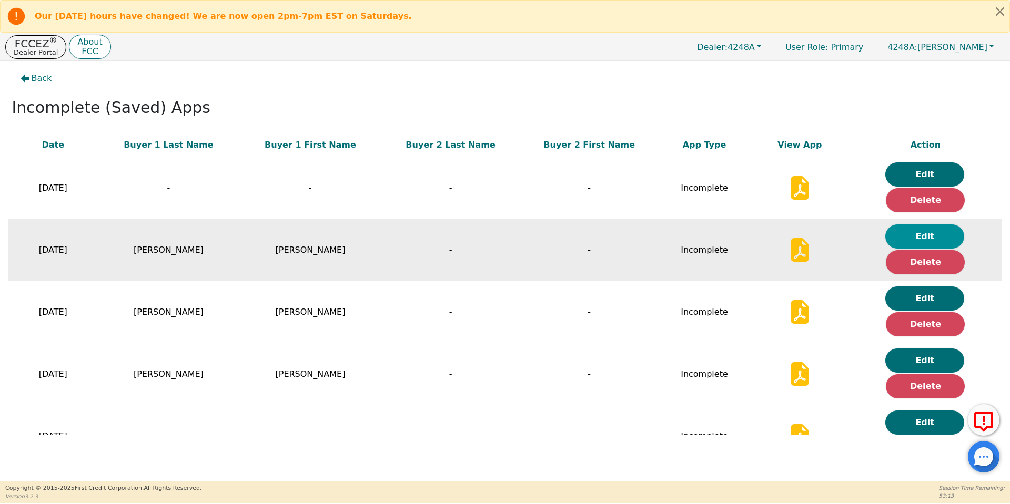
click at [928, 242] on button "Edit" at bounding box center [924, 237] width 79 height 24
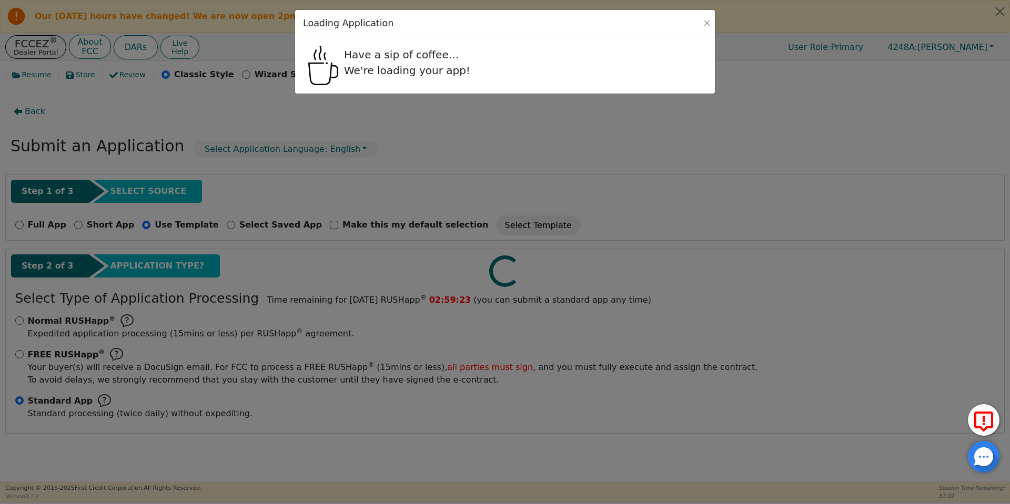
radio input "false"
radio input "true"
checkbox input "false"
radio input "true"
select select "[GEOGRAPHIC_DATA]"
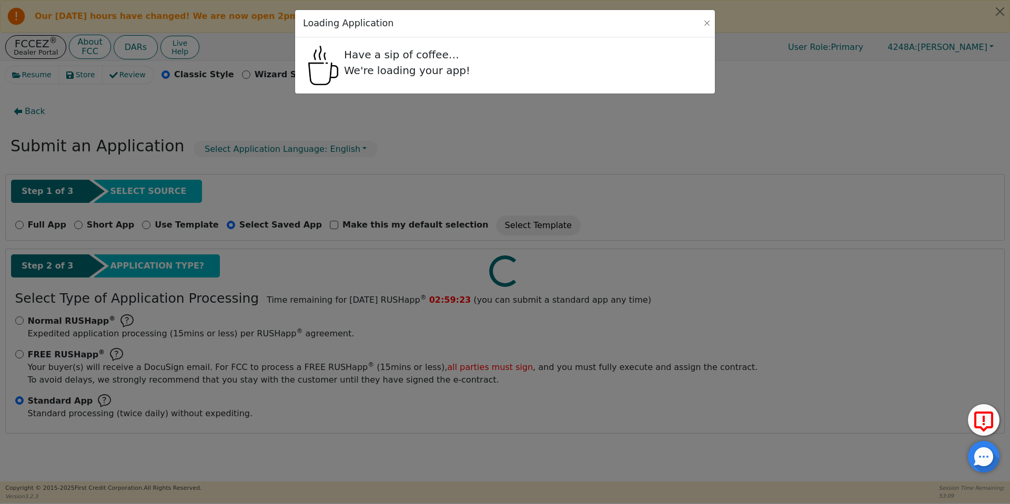
select select "n"
select select "y"
select select "n"
select select "[GEOGRAPHIC_DATA]"
select select "Own"
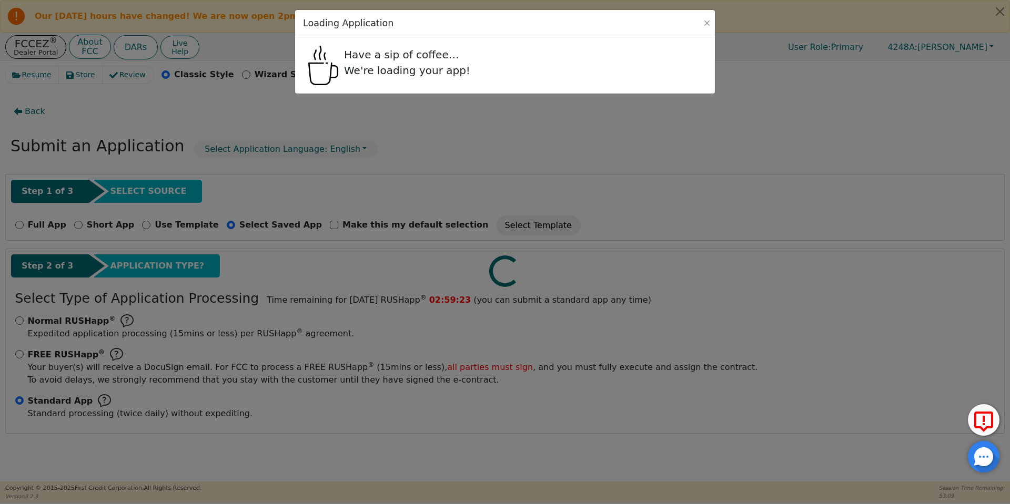
select select "y"
select select "FRIEND"
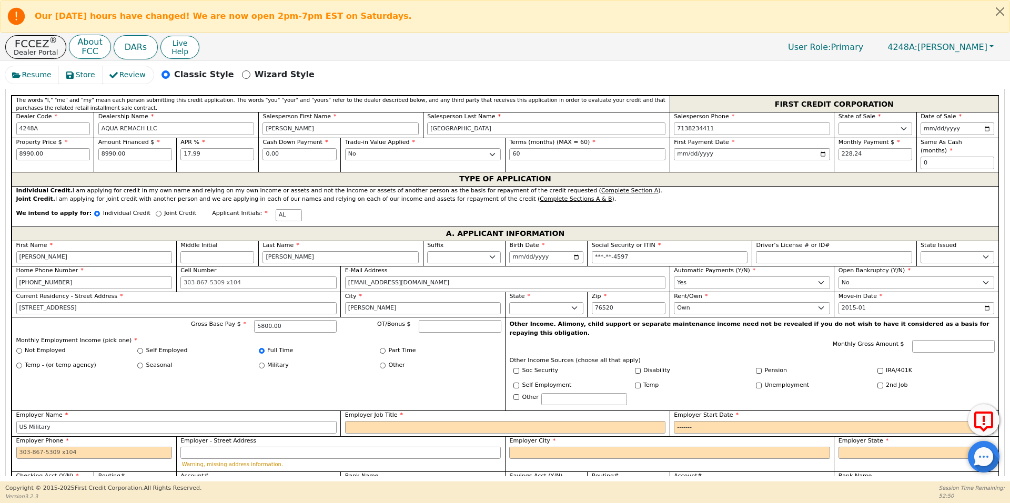
scroll to position [570, 0]
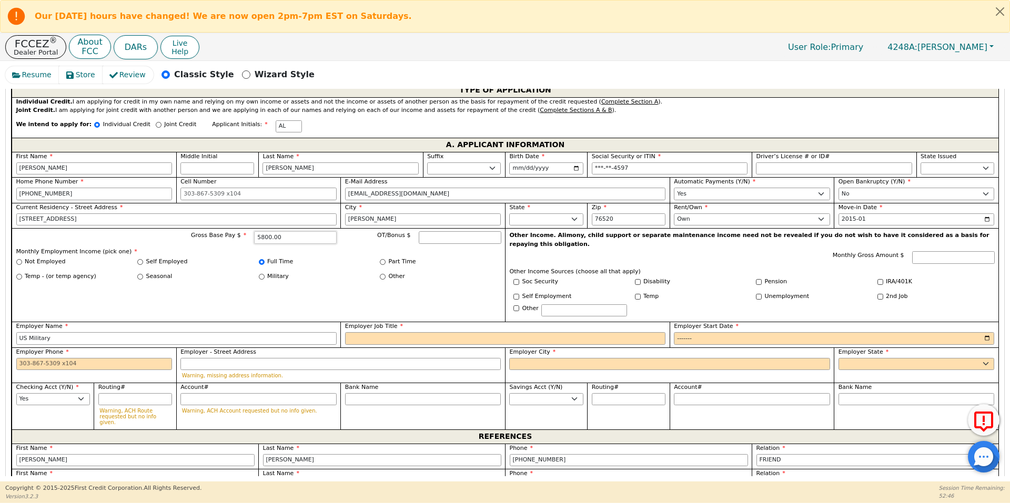
click at [257, 231] on input "5800.00" at bounding box center [295, 237] width 83 height 13
click at [383, 274] on input "Other" at bounding box center [383, 277] width 6 height 6
radio input "true"
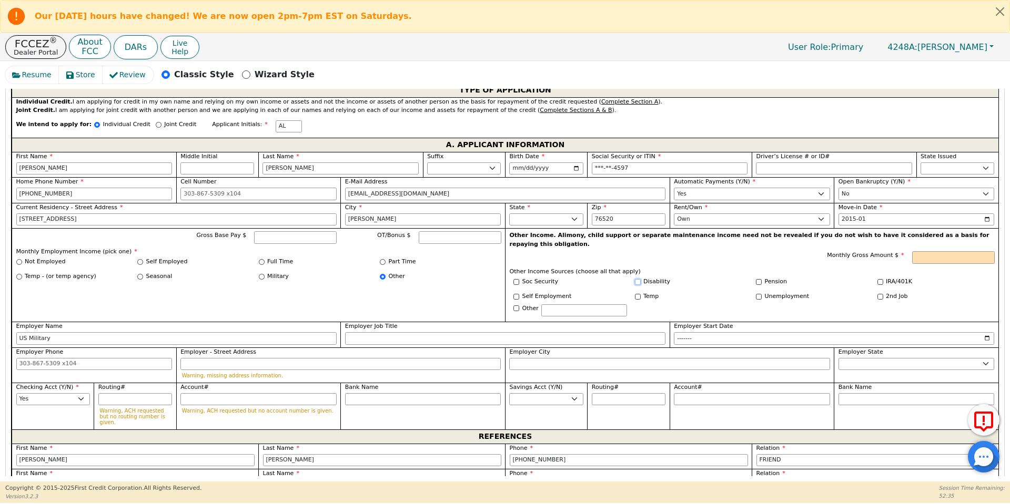
click at [635, 279] on input "Disability" at bounding box center [638, 282] width 6 height 6
checkbox input "true"
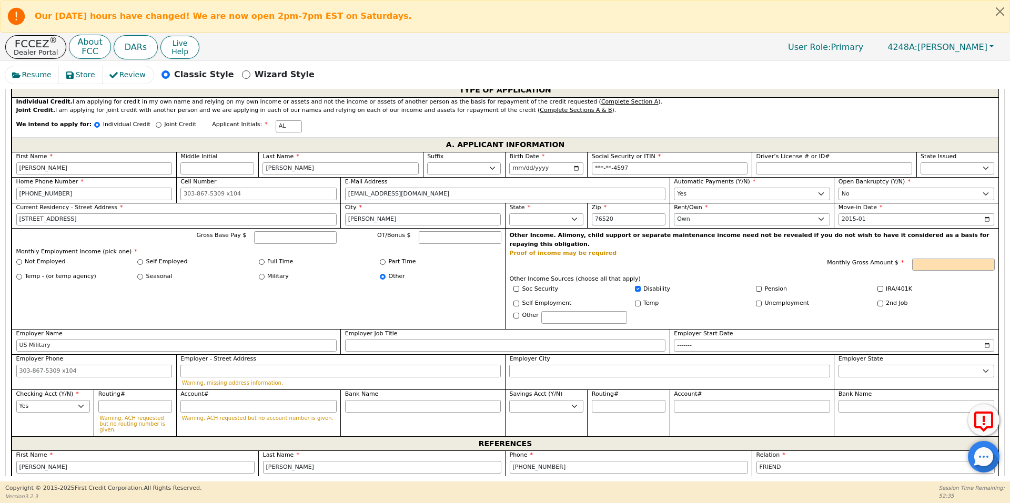
click at [611, 299] on div "Self Employment" at bounding box center [570, 303] width 114 height 9
click at [612, 311] on input "text" at bounding box center [584, 317] width 86 height 13
type input "Military"
click at [934, 259] on input "Monthly Gross Amount $" at bounding box center [953, 265] width 83 height 13
paste input "5800.00"
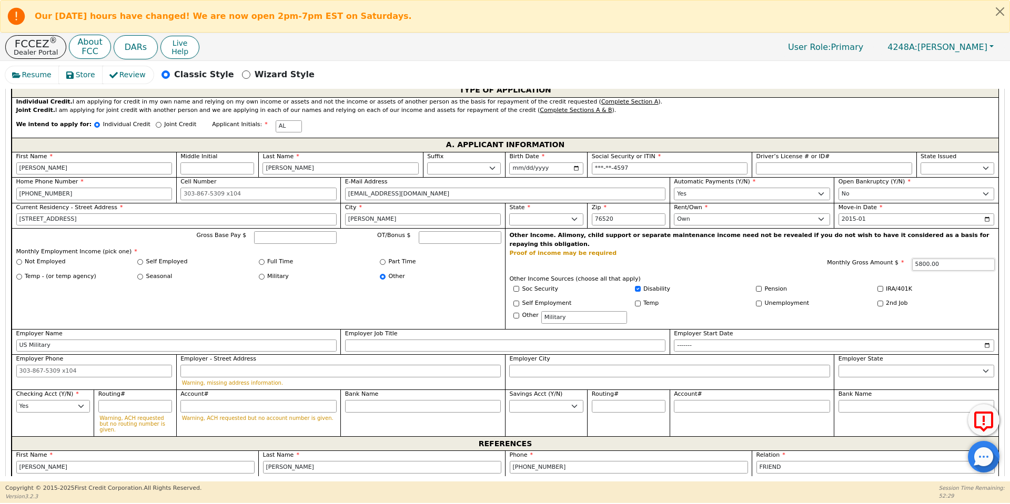
type input "5800.00"
click at [786, 275] on p "Other Income Sources (choose all that apply)" at bounding box center [752, 279] width 485 height 9
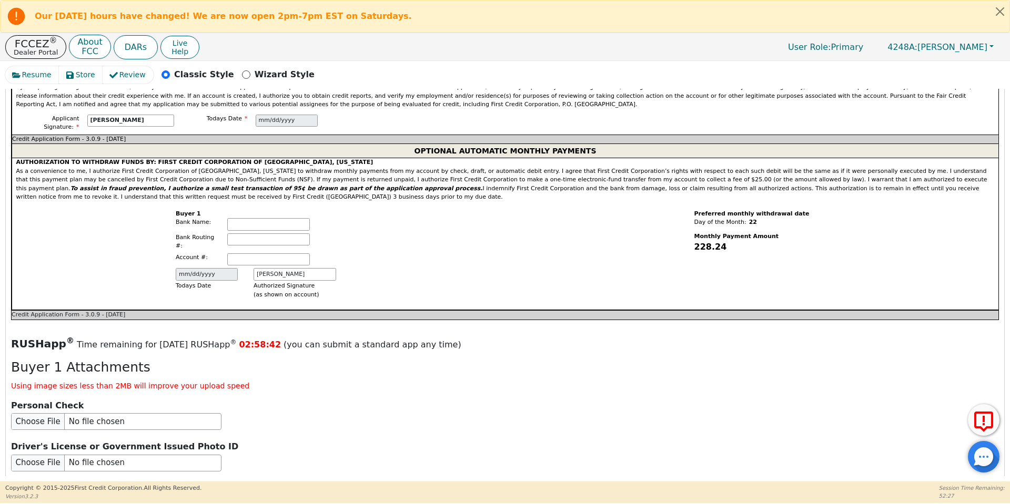
scroll to position [1231, 0]
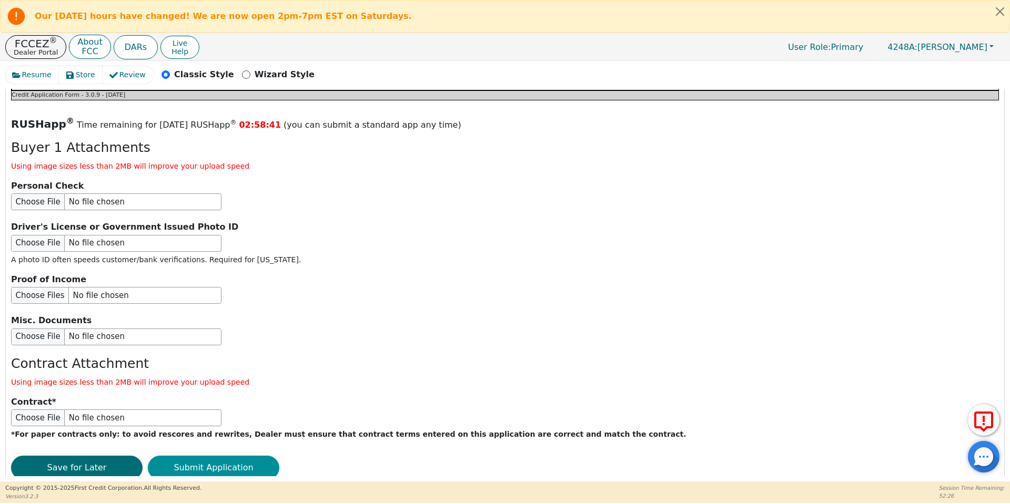
click at [205, 456] on button "Submit Application" at bounding box center [213, 468] width 131 height 24
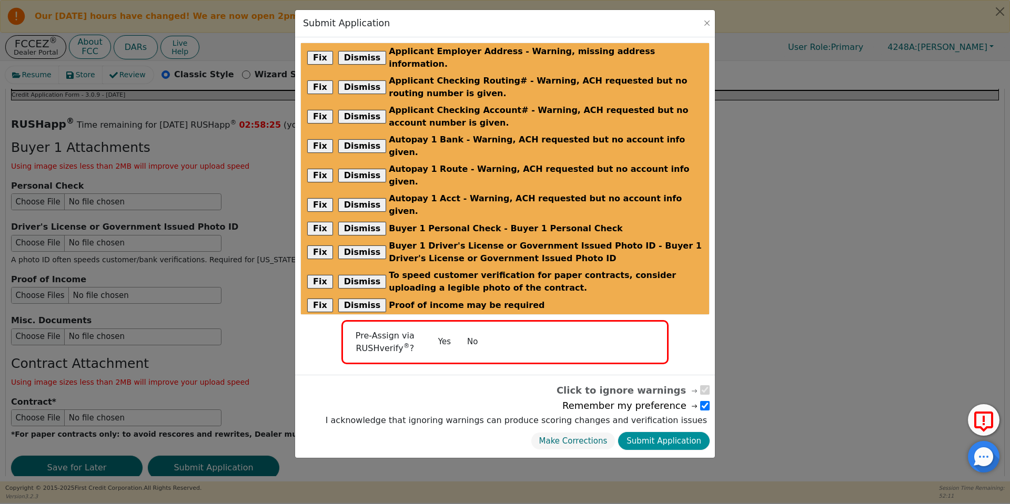
click at [647, 432] on button "Submit Application" at bounding box center [664, 441] width 92 height 18
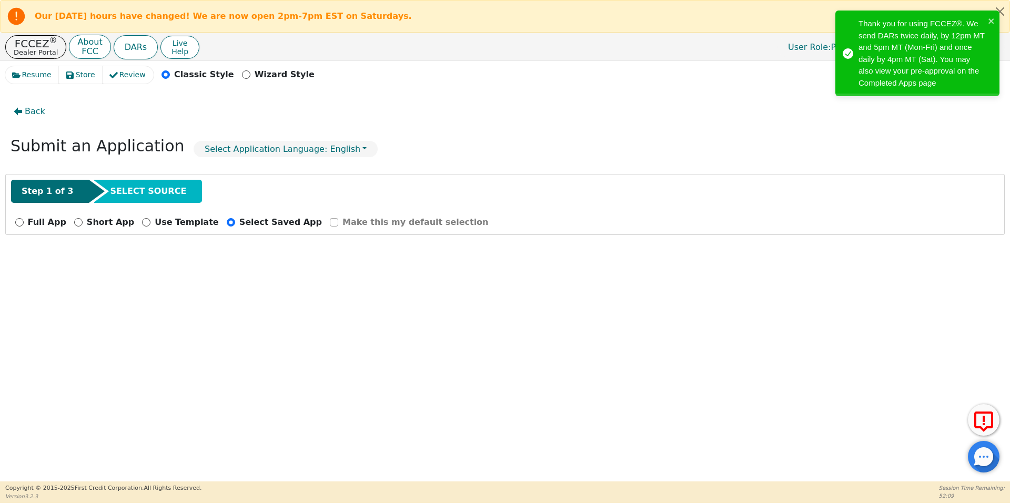
radio input "false"
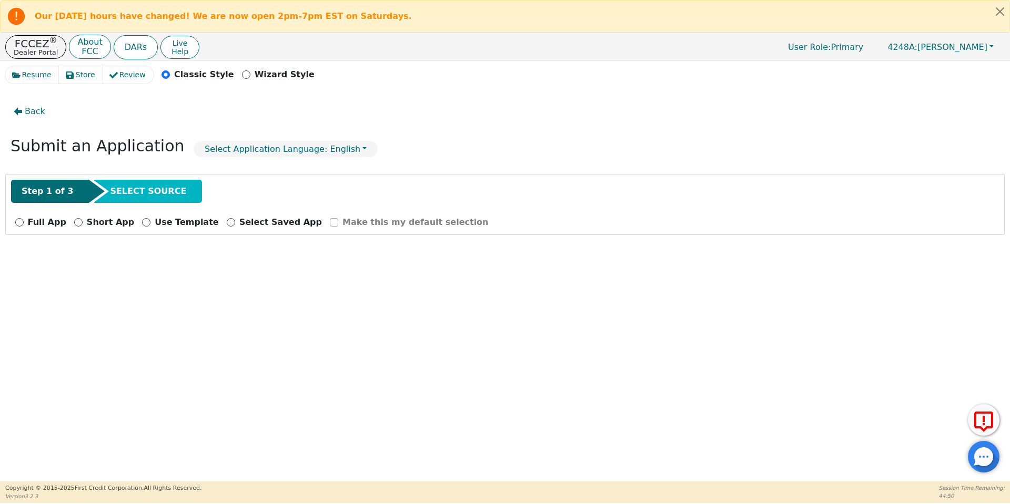
click at [647, 398] on div "Back Submit an Application Select Application Language: English Step 1 of 3 SEL…" at bounding box center [504, 283] width 999 height 388
click at [49, 47] on p "FCCEZ ®" at bounding box center [36, 43] width 44 height 11
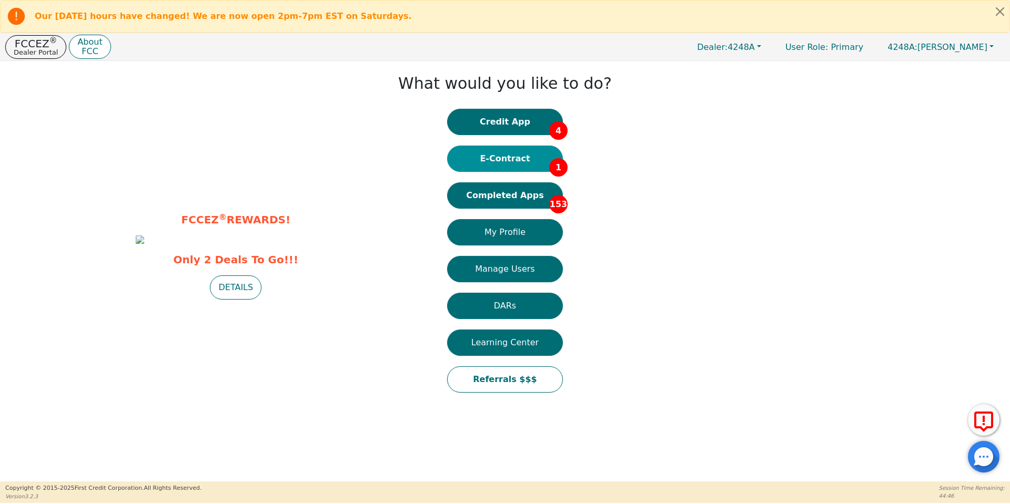
click at [535, 156] on button "E-Contract 1" at bounding box center [505, 159] width 116 height 26
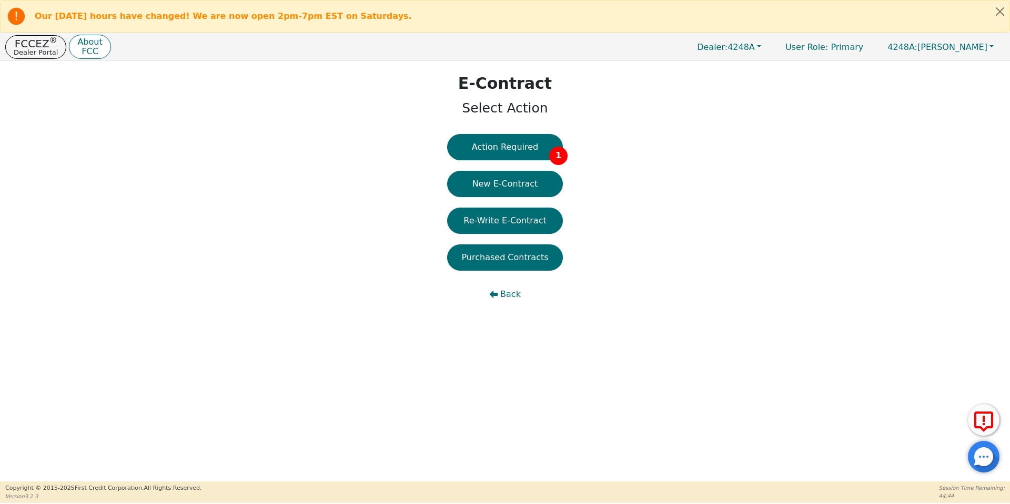
click at [535, 156] on button "Action Required 1" at bounding box center [505, 147] width 116 height 26
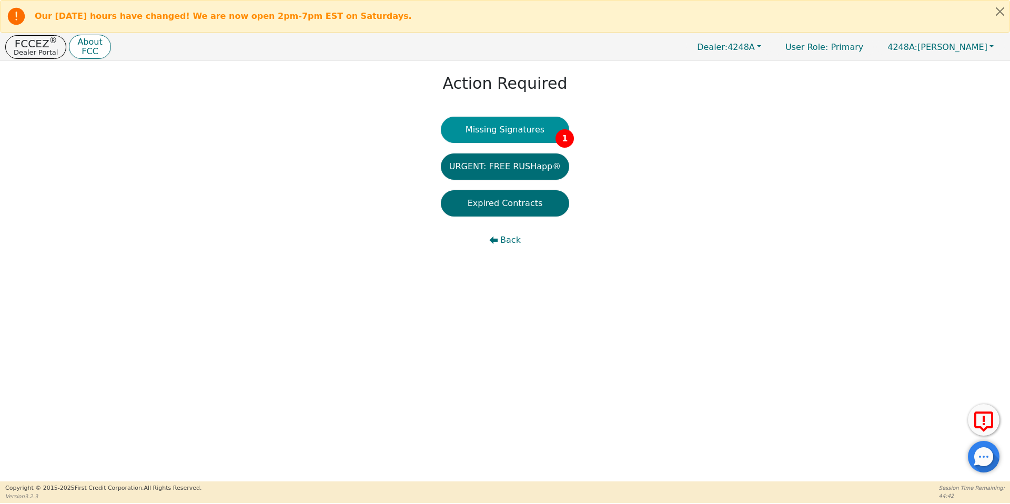
click at [497, 132] on button "Missing Signatures 1" at bounding box center [505, 130] width 129 height 26
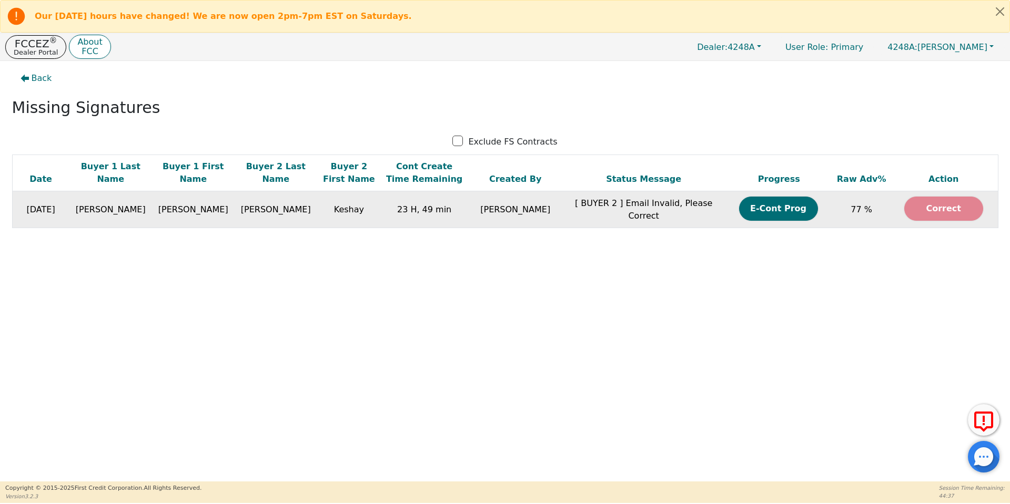
click at [941, 210] on button "Correct" at bounding box center [943, 209] width 79 height 24
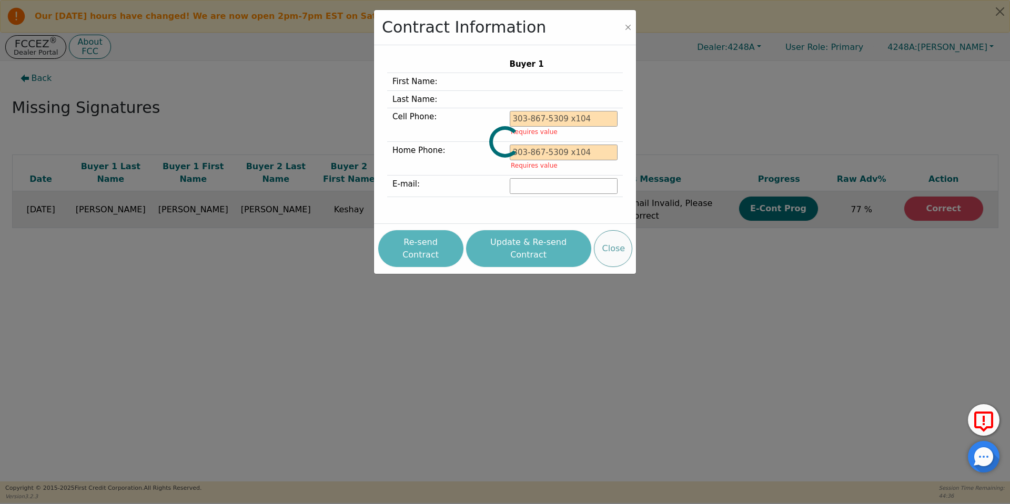
type input "254-239-9440"
type input "[EMAIL_ADDRESS][DOMAIN_NAME]"
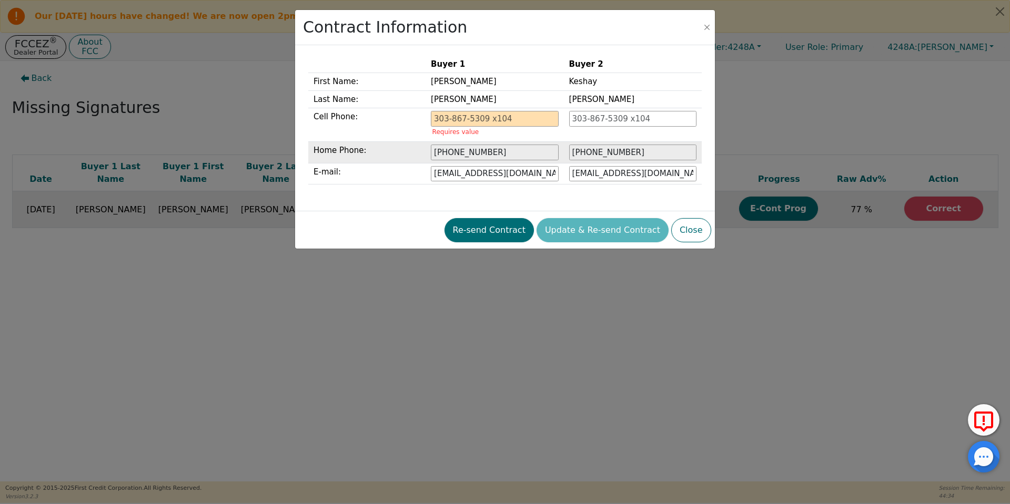
click at [460, 144] on td "254-239-9440" at bounding box center [495, 153] width 138 height 22
click at [473, 149] on input "254-239-9440" at bounding box center [494, 153] width 127 height 16
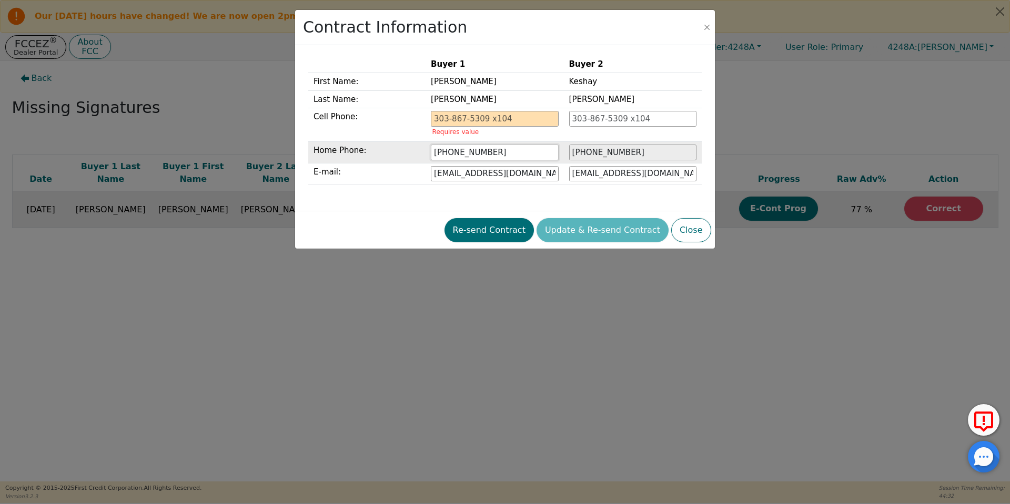
click at [473, 149] on input "254-239-9440" at bounding box center [494, 153] width 127 height 16
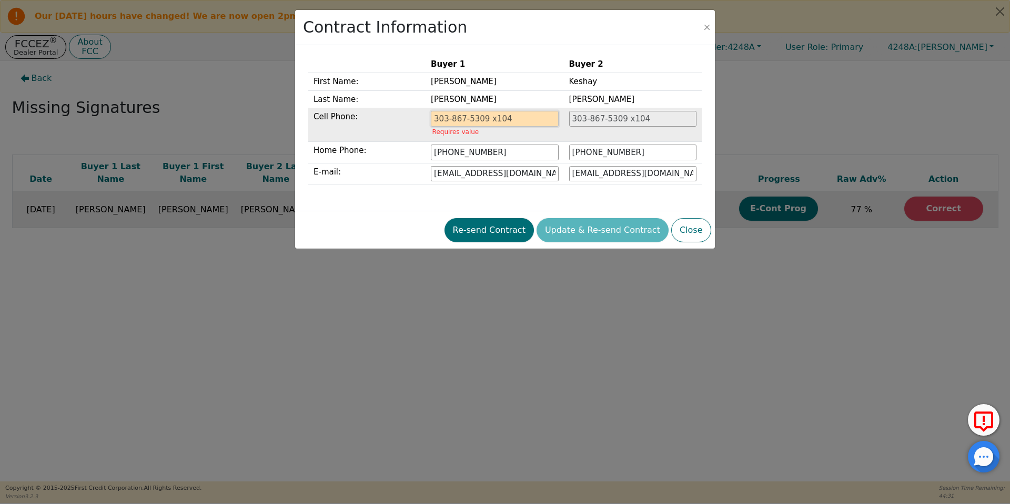
click at [473, 114] on input "tel" at bounding box center [494, 119] width 127 height 16
paste input "254-239-9440"
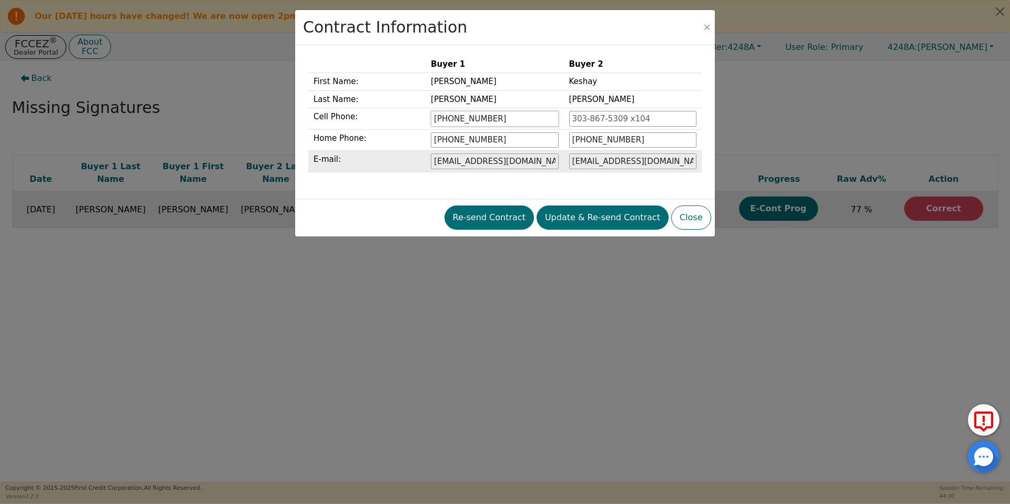
type input "254-239-9440"
click at [644, 169] on input "kashaytownsend150@gmail.com" at bounding box center [632, 162] width 127 height 16
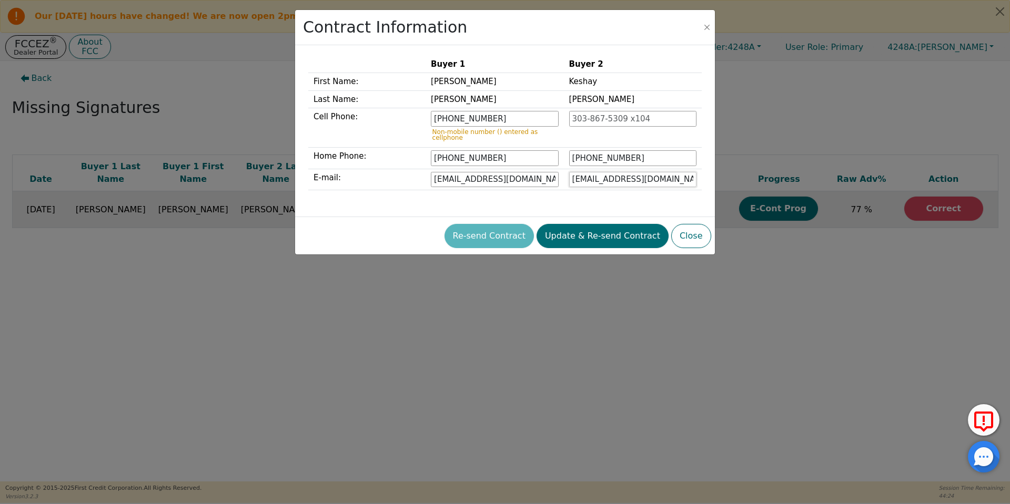
type input "[EMAIL_ADDRESS][DOMAIN_NAME]"
click at [708, 32] on div "Contract Information" at bounding box center [505, 27] width 420 height 35
click at [706, 27] on button "Close" at bounding box center [707, 27] width 11 height 11
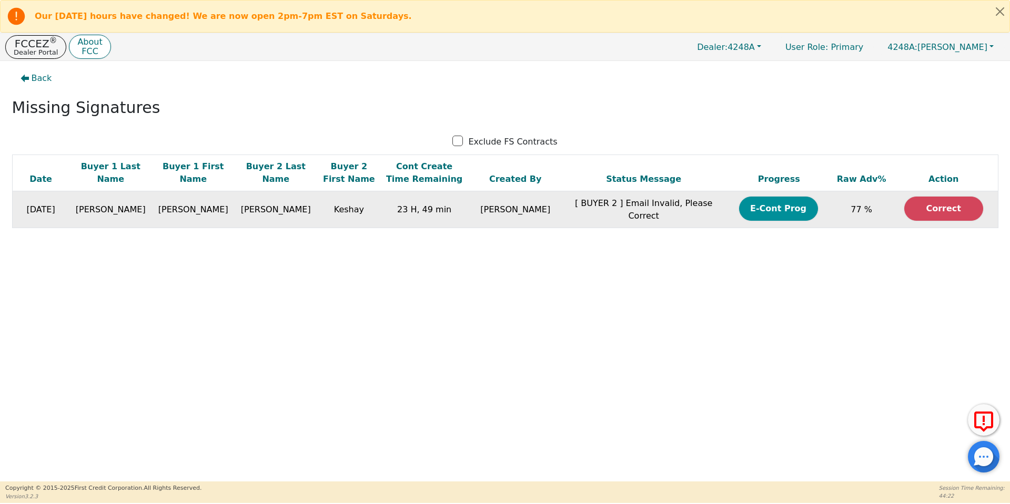
click at [766, 211] on button "E-Cont Prog" at bounding box center [778, 209] width 79 height 24
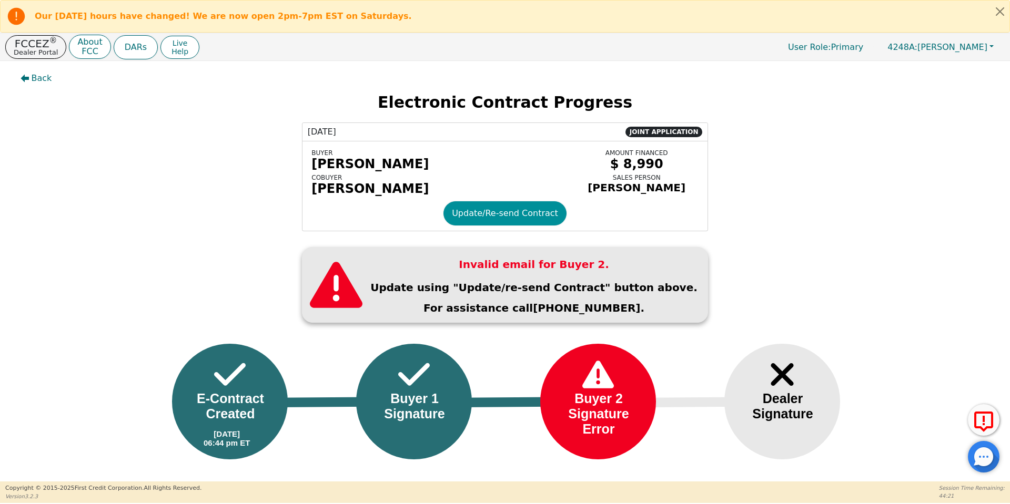
click at [489, 218] on button "Update/Re-send Contract" at bounding box center [504, 213] width 123 height 24
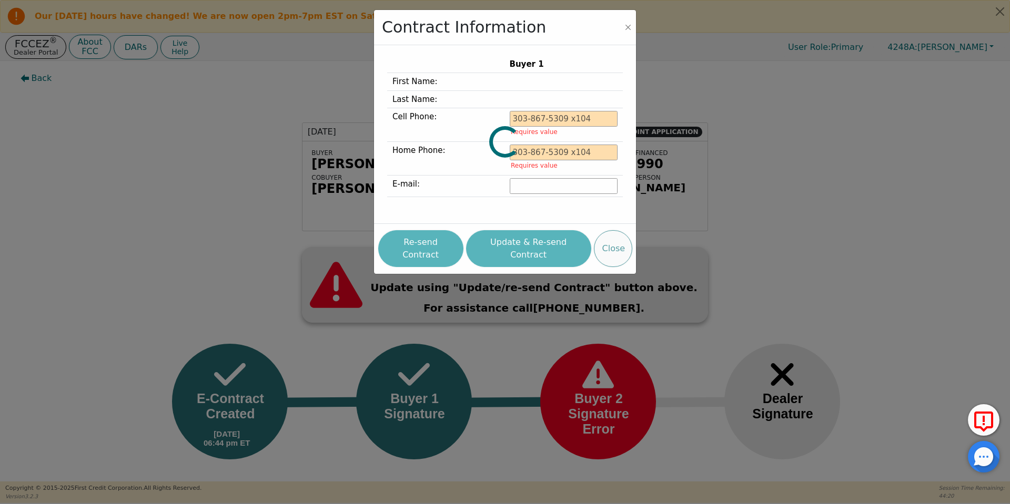
type input "254-239-9440"
type input "[EMAIL_ADDRESS][DOMAIN_NAME]"
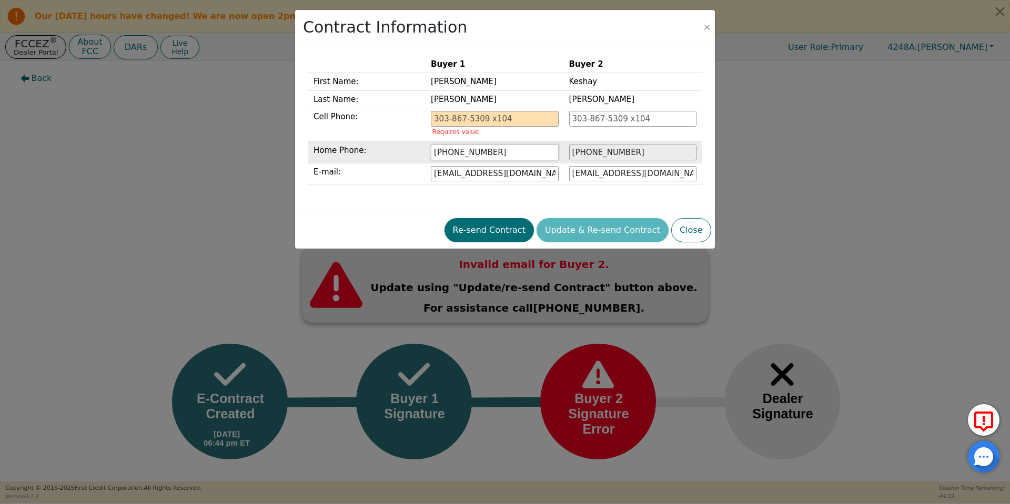
click at [480, 155] on input "254-239-9440" at bounding box center [494, 153] width 127 height 16
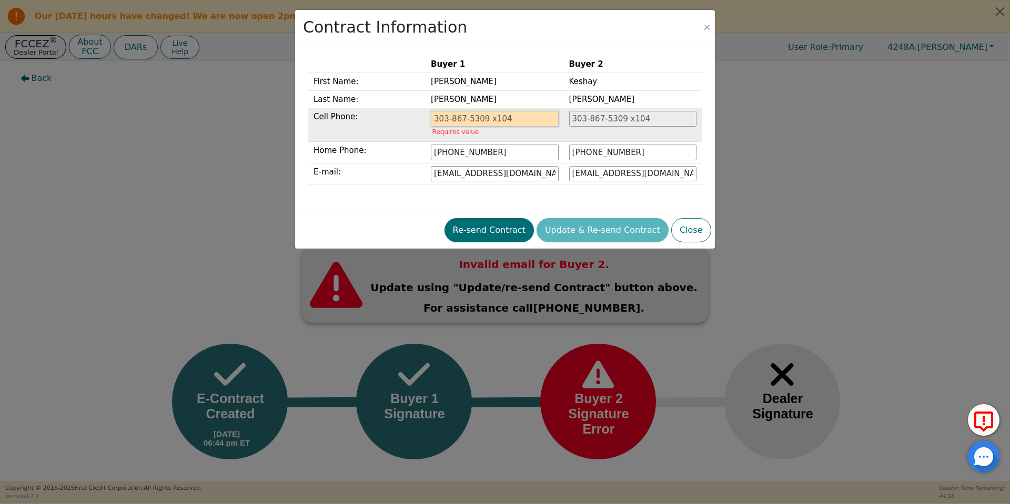
click at [488, 123] on input "tel" at bounding box center [494, 119] width 127 height 16
paste input "254-239-9440"
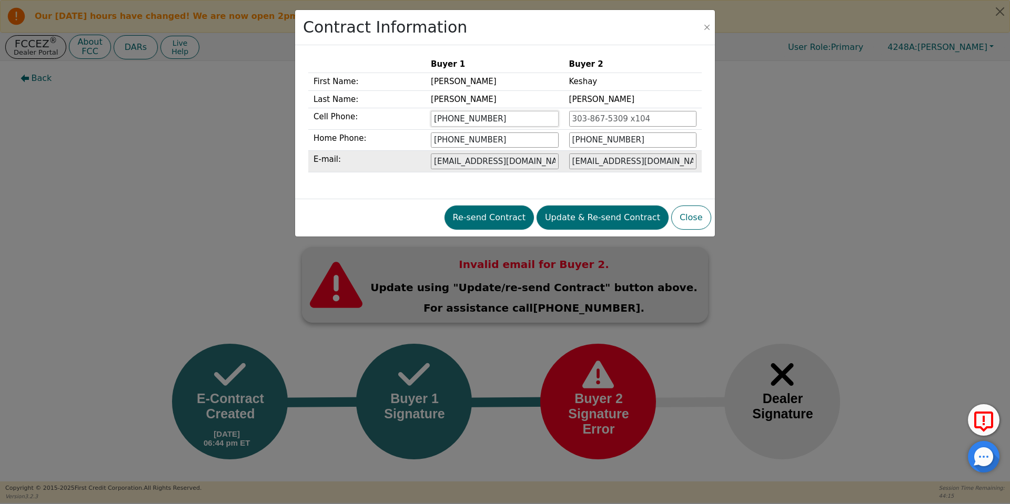
type input "254-239-9440"
click at [639, 164] on input "kashaytownsend150@gmail.com" at bounding box center [632, 162] width 127 height 16
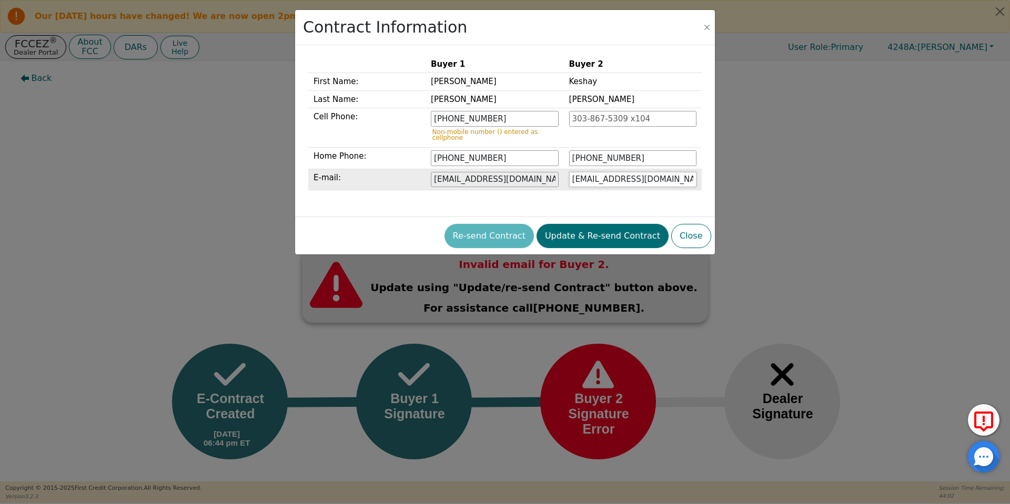
click at [586, 184] on input "[EMAIL_ADDRESS][DOMAIN_NAME]" at bounding box center [632, 180] width 127 height 16
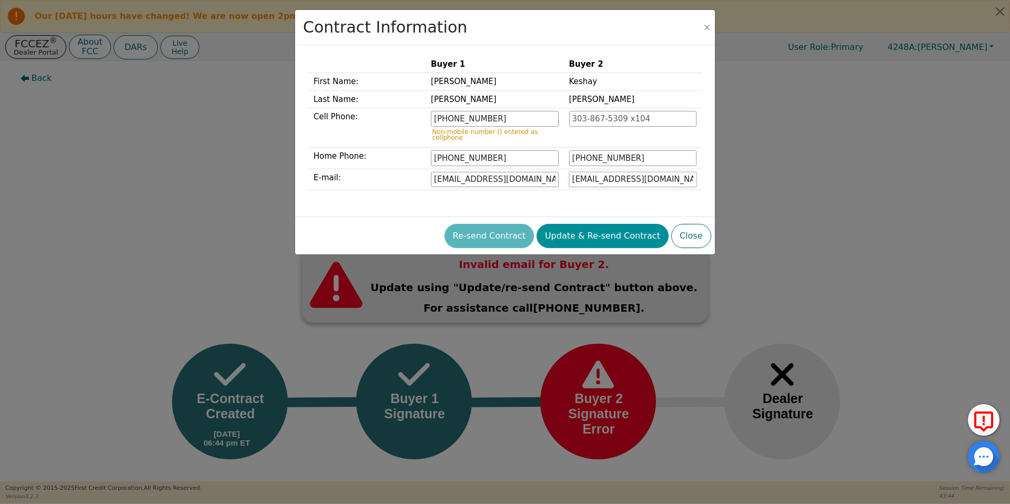
type input "keshaytownsend15@gmail.com"
click at [610, 234] on button "Update & Re-send Contract" at bounding box center [602, 236] width 132 height 24
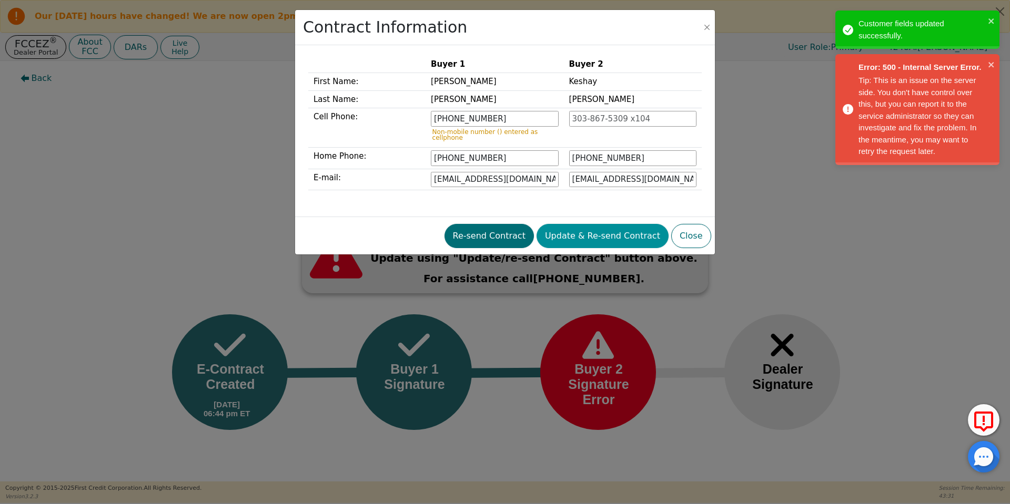
click at [631, 240] on button "Update & Re-send Contract" at bounding box center [602, 236] width 132 height 24
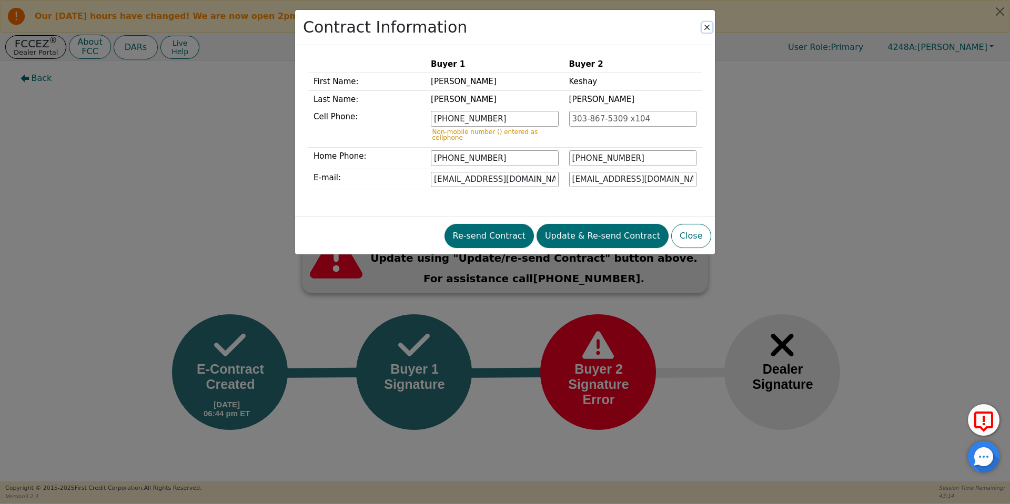
click at [704, 27] on button "Close" at bounding box center [707, 27] width 11 height 11
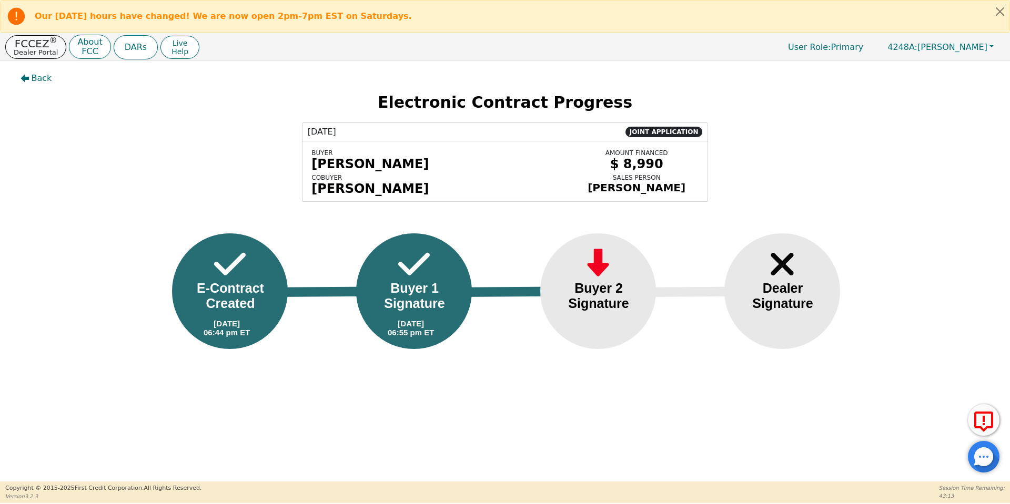
click at [45, 43] on p "FCCEZ ®" at bounding box center [36, 43] width 44 height 11
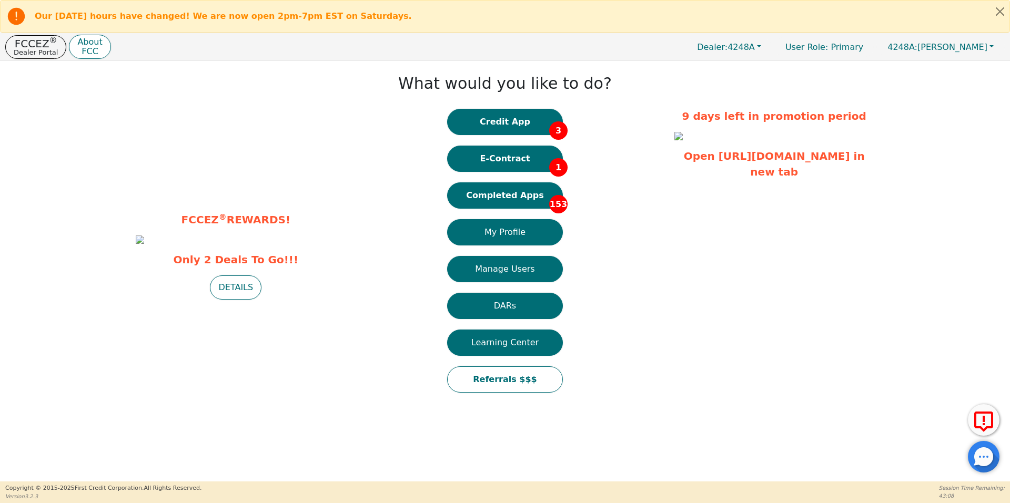
click at [513, 135] on div "Credit App 3 E-Contract 1 Completed Apps 153 My Profile Manage Users DARs Learn…" at bounding box center [505, 256] width 116 height 295
click at [505, 129] on button "Credit App 3" at bounding box center [505, 122] width 116 height 26
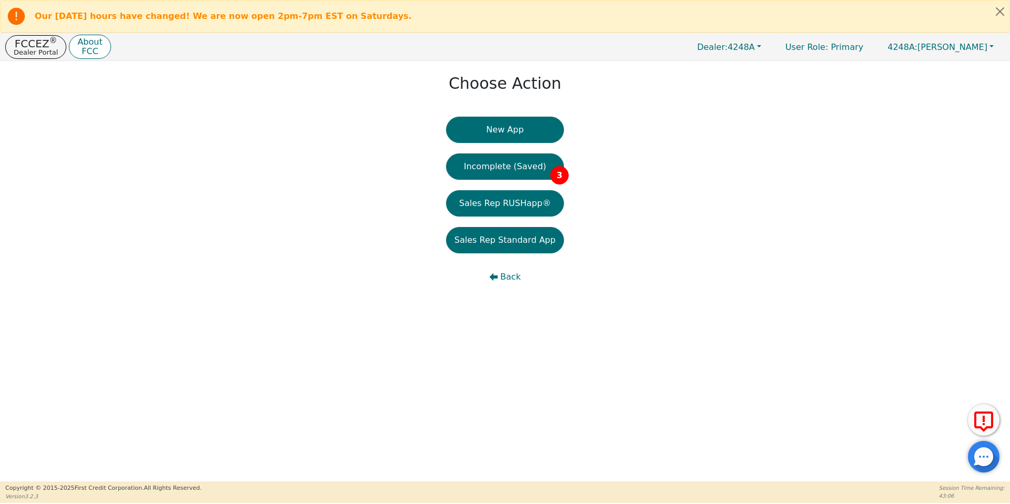
click at [510, 149] on div "New App Incomplete (Saved) 3 Sales Rep RUSHapp® Sales Rep Standard App Back" at bounding box center [505, 209] width 118 height 184
click at [519, 168] on button "Incomplete (Saved) 3" at bounding box center [505, 167] width 118 height 26
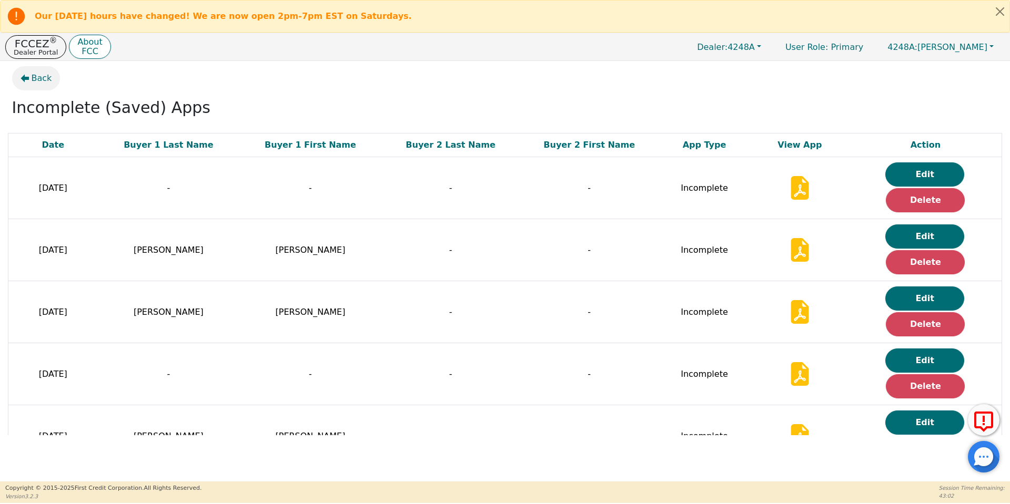
click at [38, 82] on span "Back" at bounding box center [42, 78] width 21 height 13
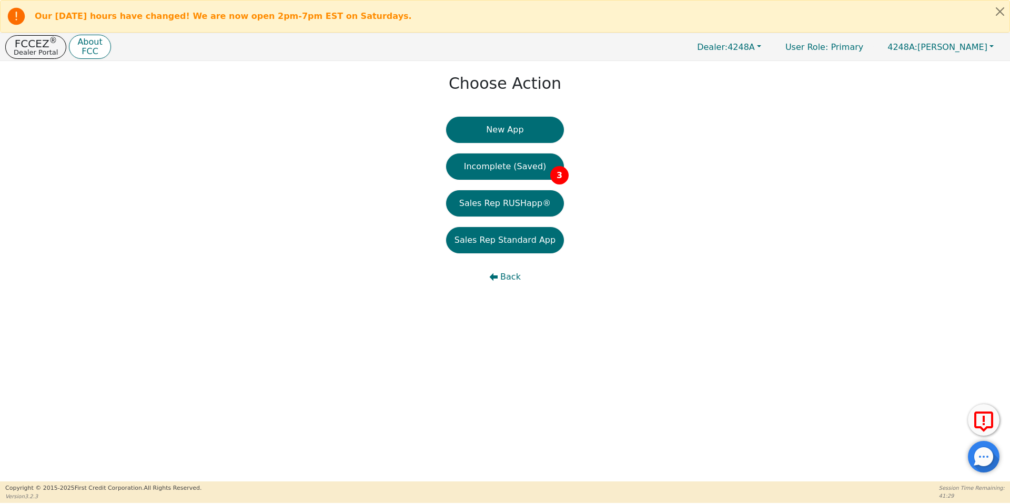
click at [549, 417] on div "Choose Action New App Incomplete (Saved) 3 Sales Rep RUSHapp® Sales Rep Standar…" at bounding box center [505, 271] width 1010 height 421
click at [39, 52] on p "Dealer Portal" at bounding box center [36, 52] width 44 height 7
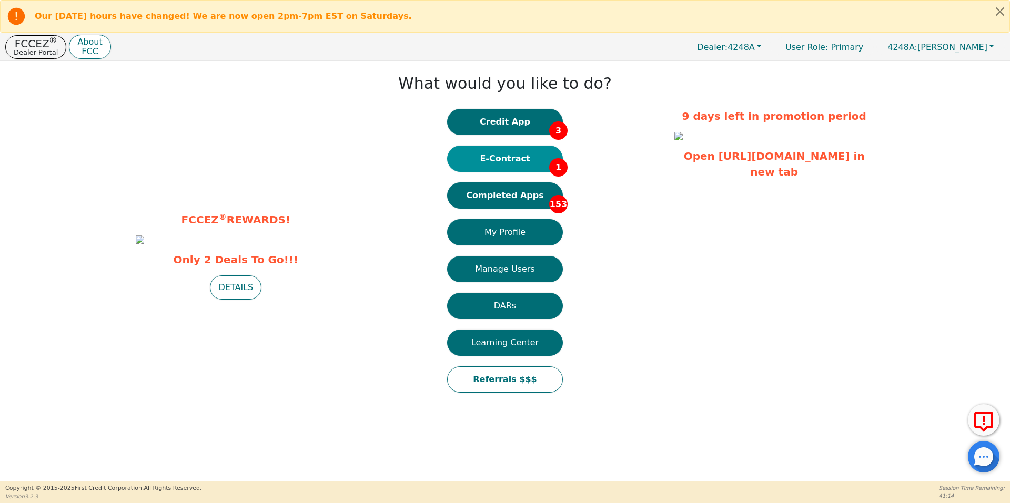
click at [512, 155] on button "E-Contract 1" at bounding box center [505, 159] width 116 height 26
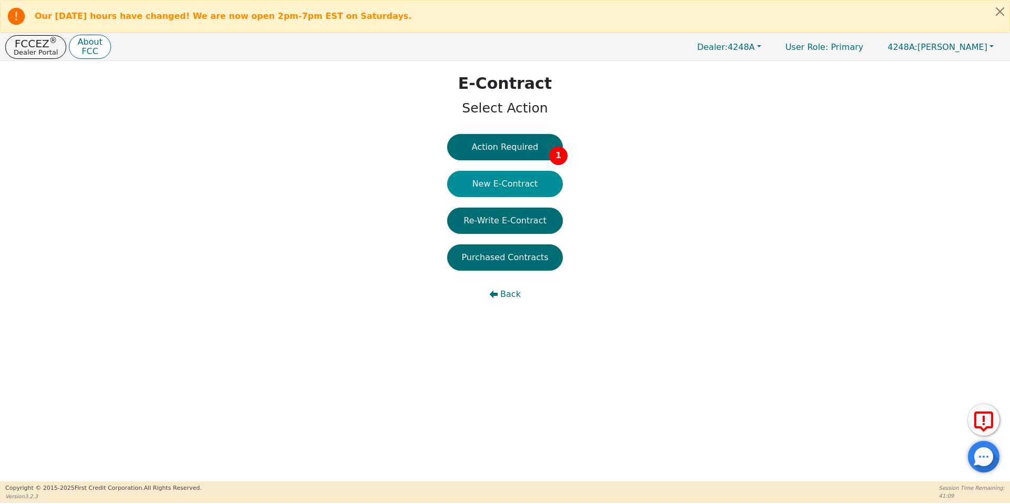
click at [509, 188] on button "New E-Contract" at bounding box center [505, 184] width 116 height 26
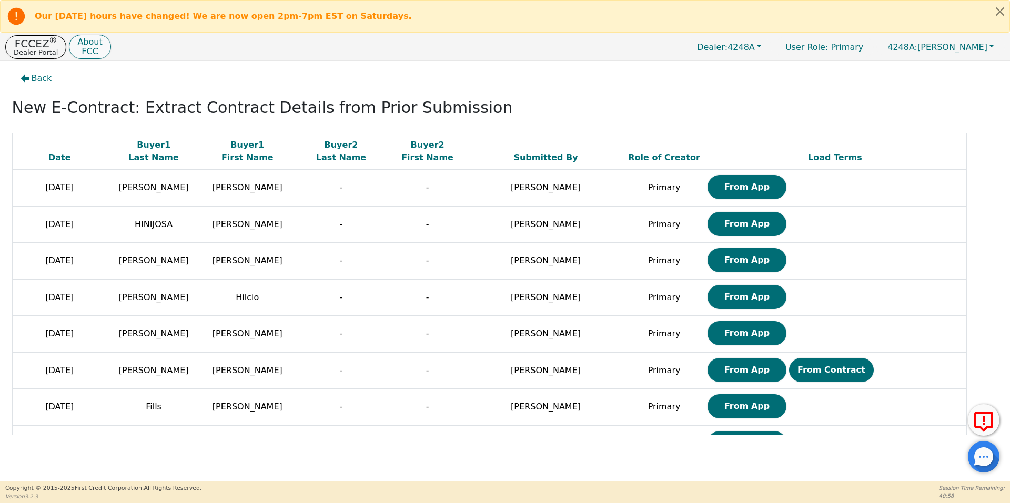
click at [69, 44] on button "About FCC" at bounding box center [90, 47] width 42 height 25
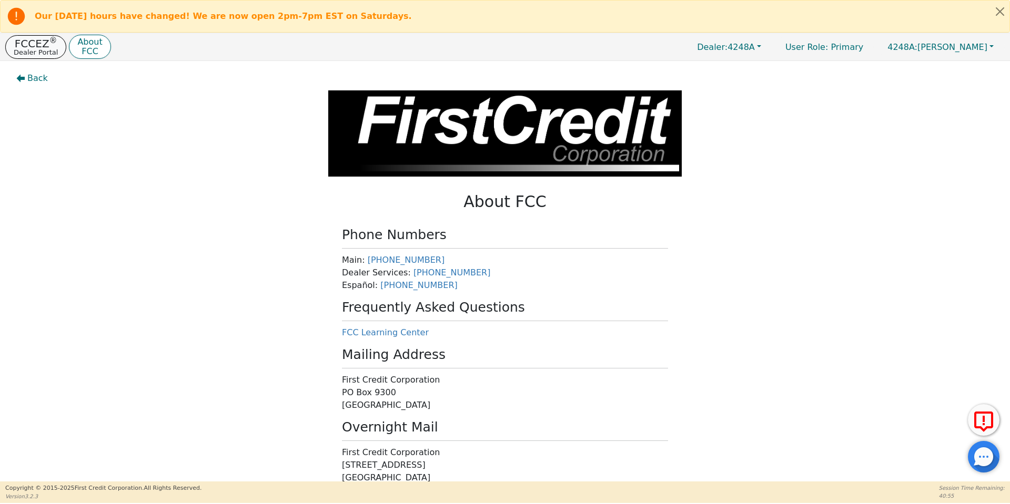
click at [36, 45] on p "FCCEZ ®" at bounding box center [36, 43] width 44 height 11
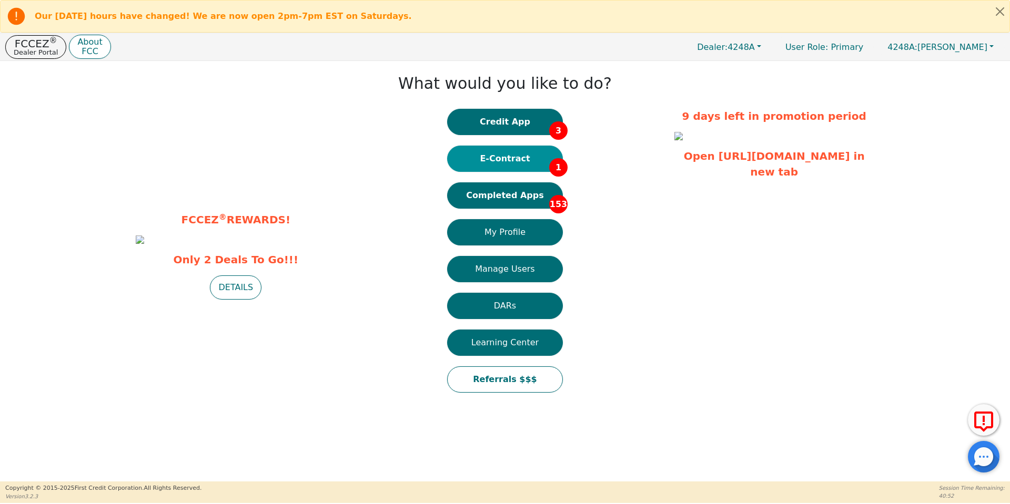
click at [535, 166] on button "E-Contract 1" at bounding box center [505, 159] width 116 height 26
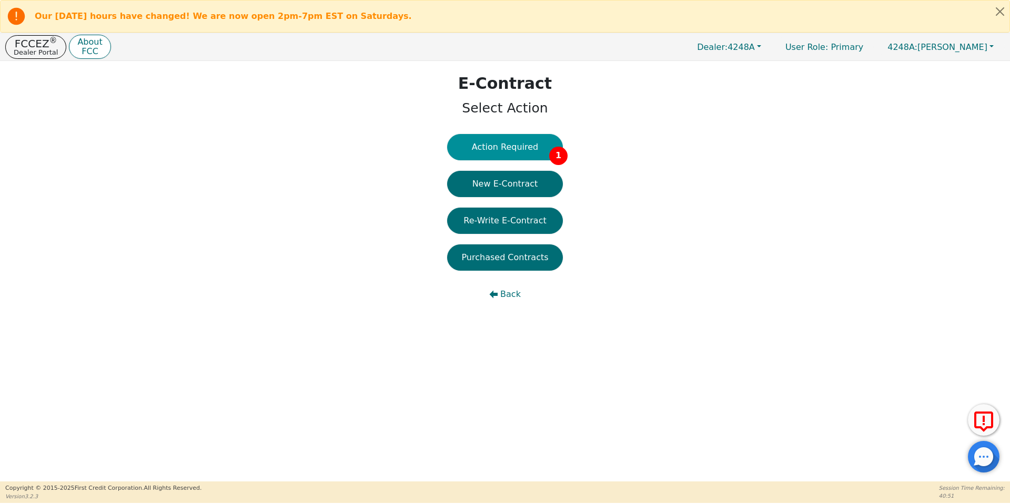
click at [512, 149] on button "Action Required 1" at bounding box center [505, 147] width 116 height 26
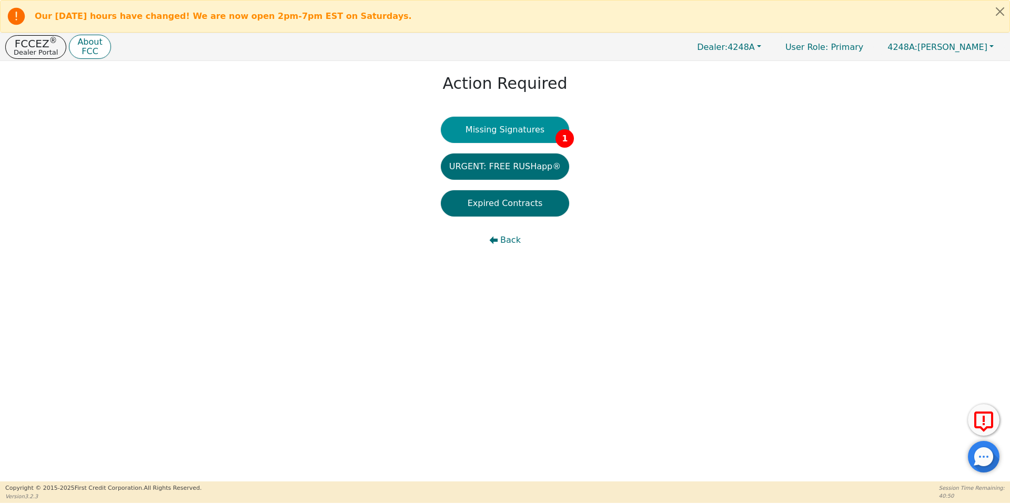
click at [505, 135] on button "Missing Signatures 1" at bounding box center [505, 130] width 129 height 26
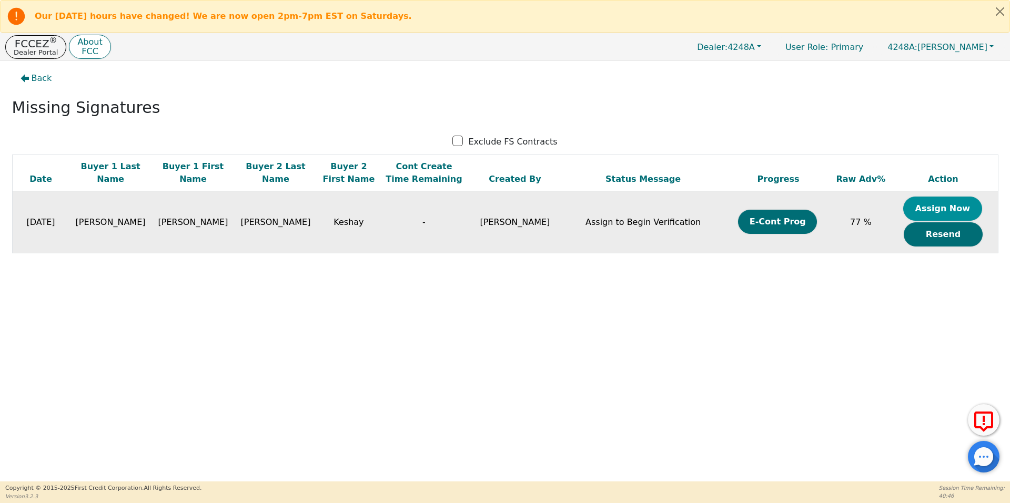
click at [922, 215] on button "Assign Now" at bounding box center [942, 209] width 79 height 24
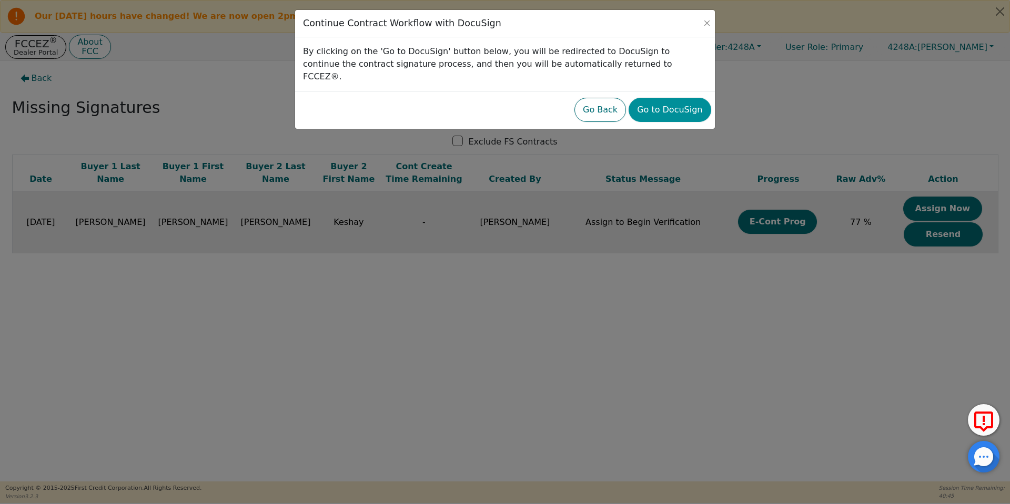
click at [652, 98] on button "Go to DocuSign" at bounding box center [670, 110] width 82 height 24
